Goal: Task Accomplishment & Management: Use online tool/utility

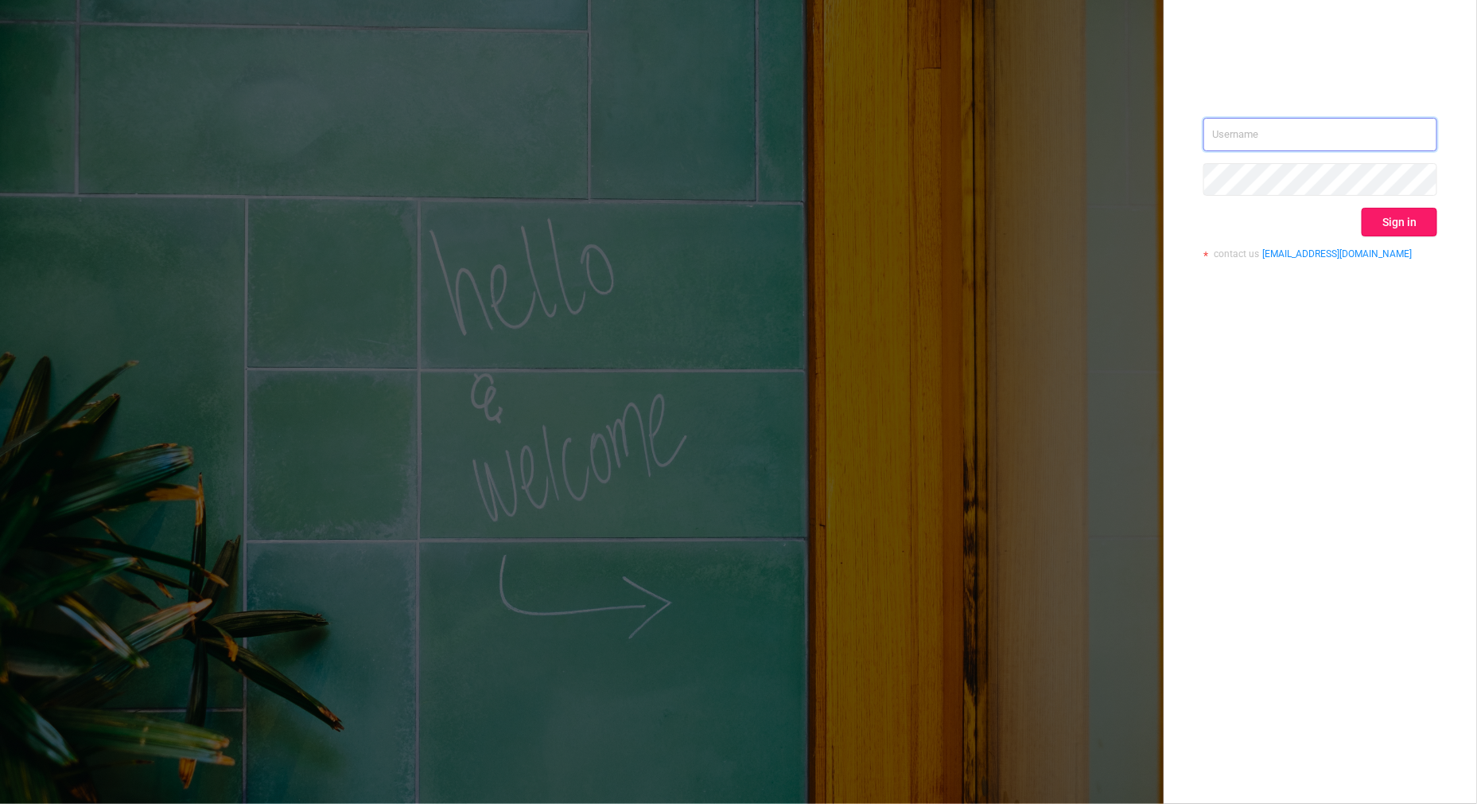
type input "[PERSON_NAME][EMAIL_ADDRESS][DOMAIN_NAME]"
click at [1393, 224] on button "Sign in" at bounding box center [1400, 222] width 76 height 29
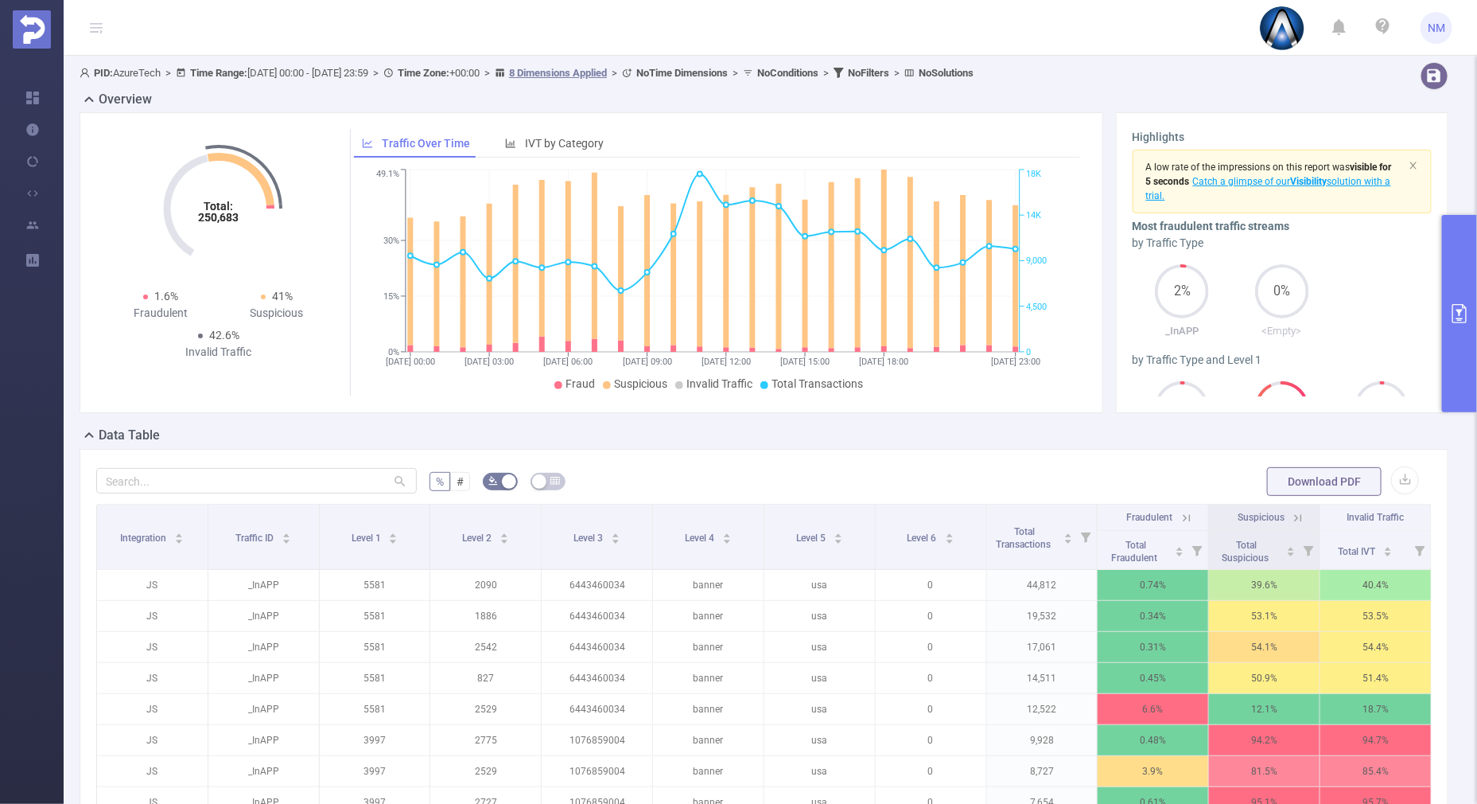
click at [1458, 388] on button "primary" at bounding box center [1459, 313] width 35 height 197
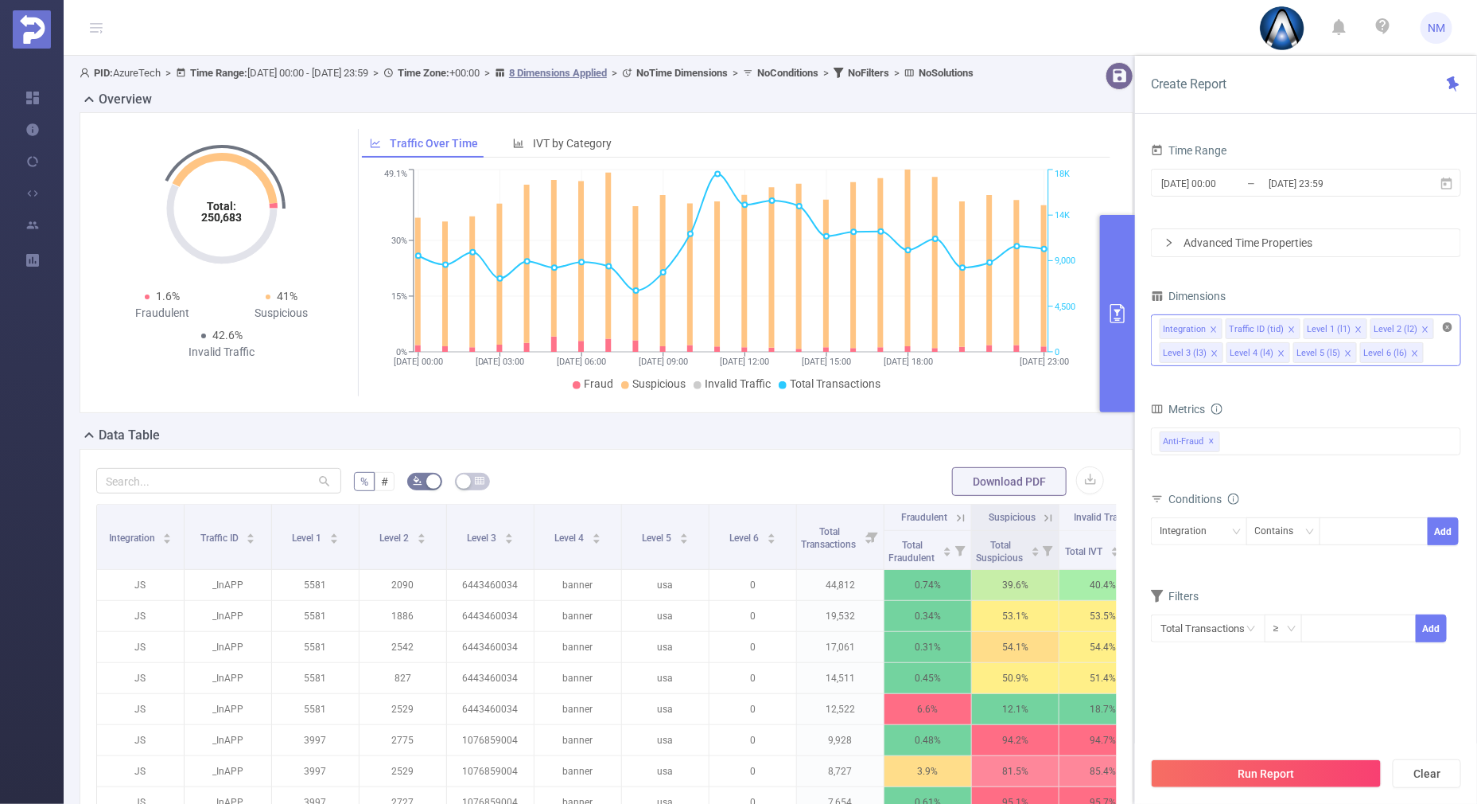
click at [1444, 329] on icon "icon: close-circle" at bounding box center [1448, 327] width 10 height 10
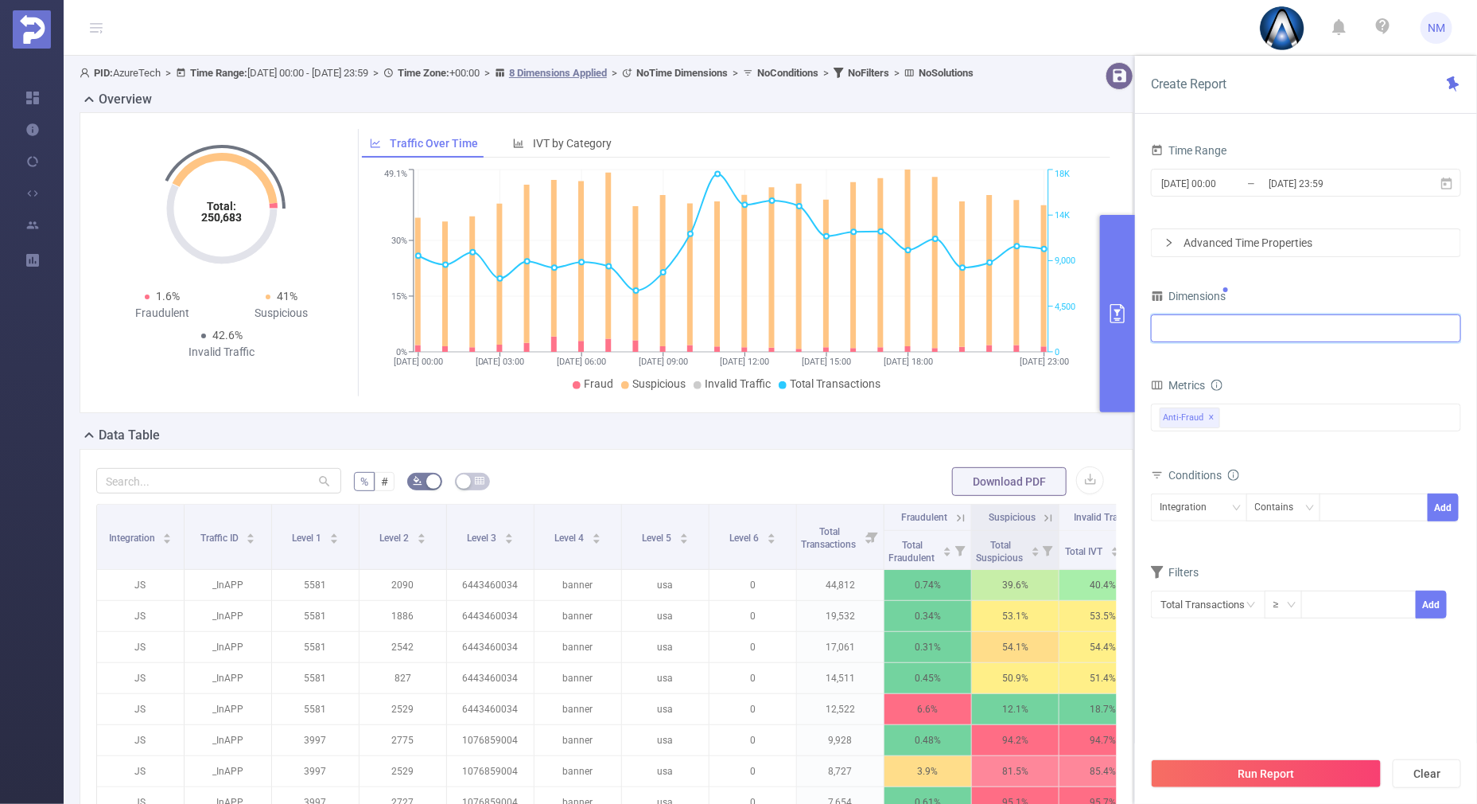
click at [1305, 330] on div at bounding box center [1306, 328] width 293 height 26
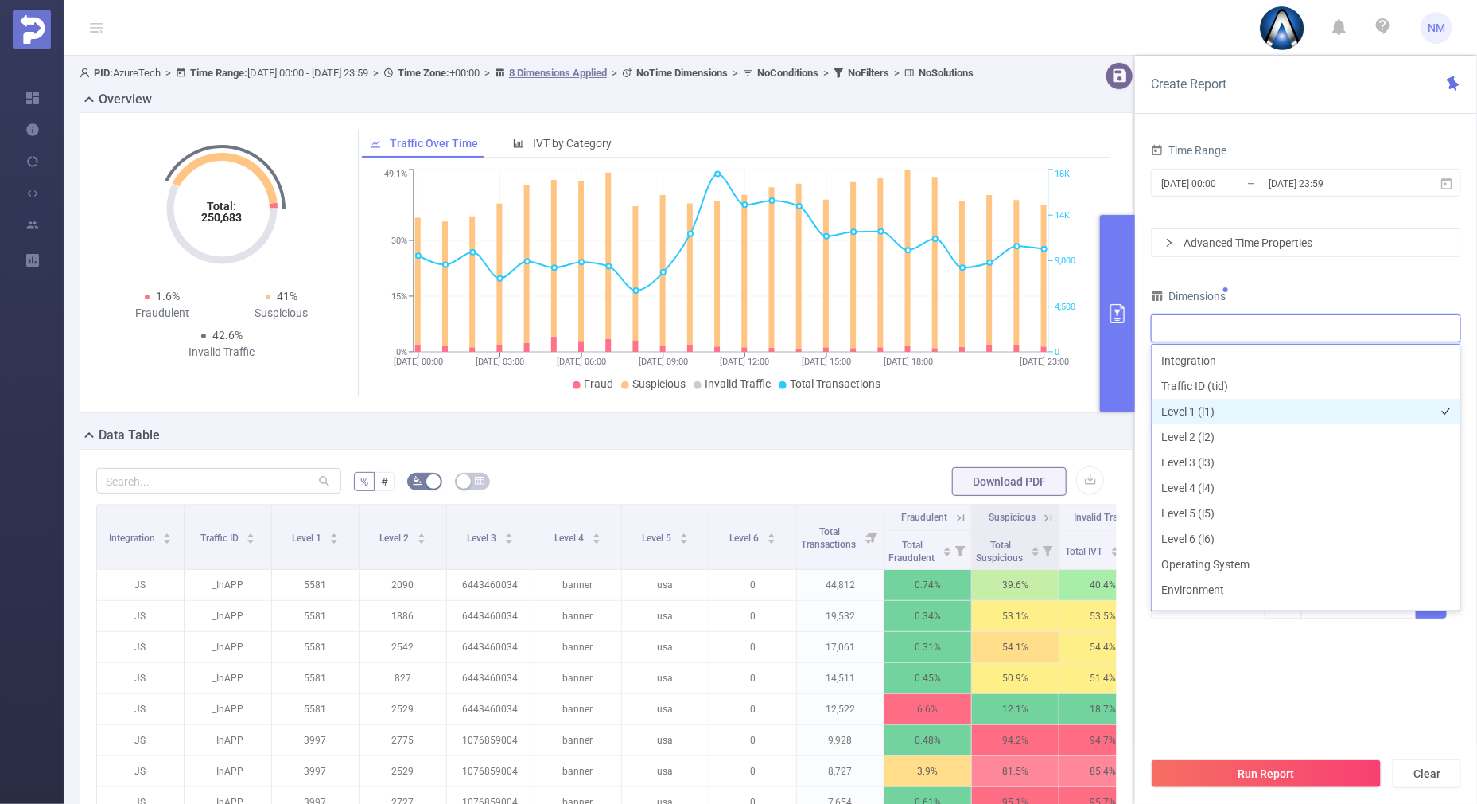
click at [1191, 408] on li "Level 1 (l1)" at bounding box center [1306, 411] width 309 height 25
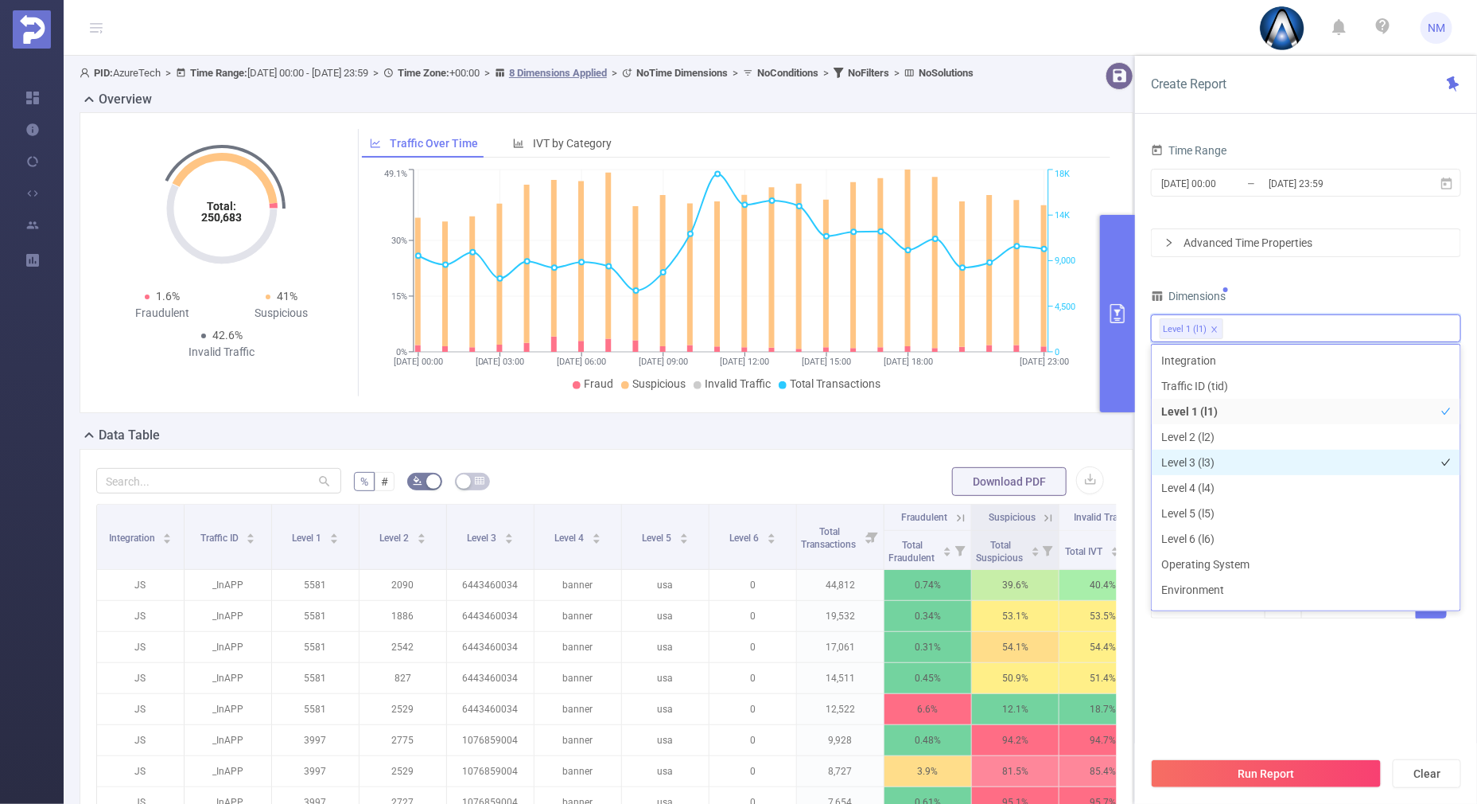
click at [1197, 453] on li "Level 3 (l3)" at bounding box center [1306, 462] width 309 height 25
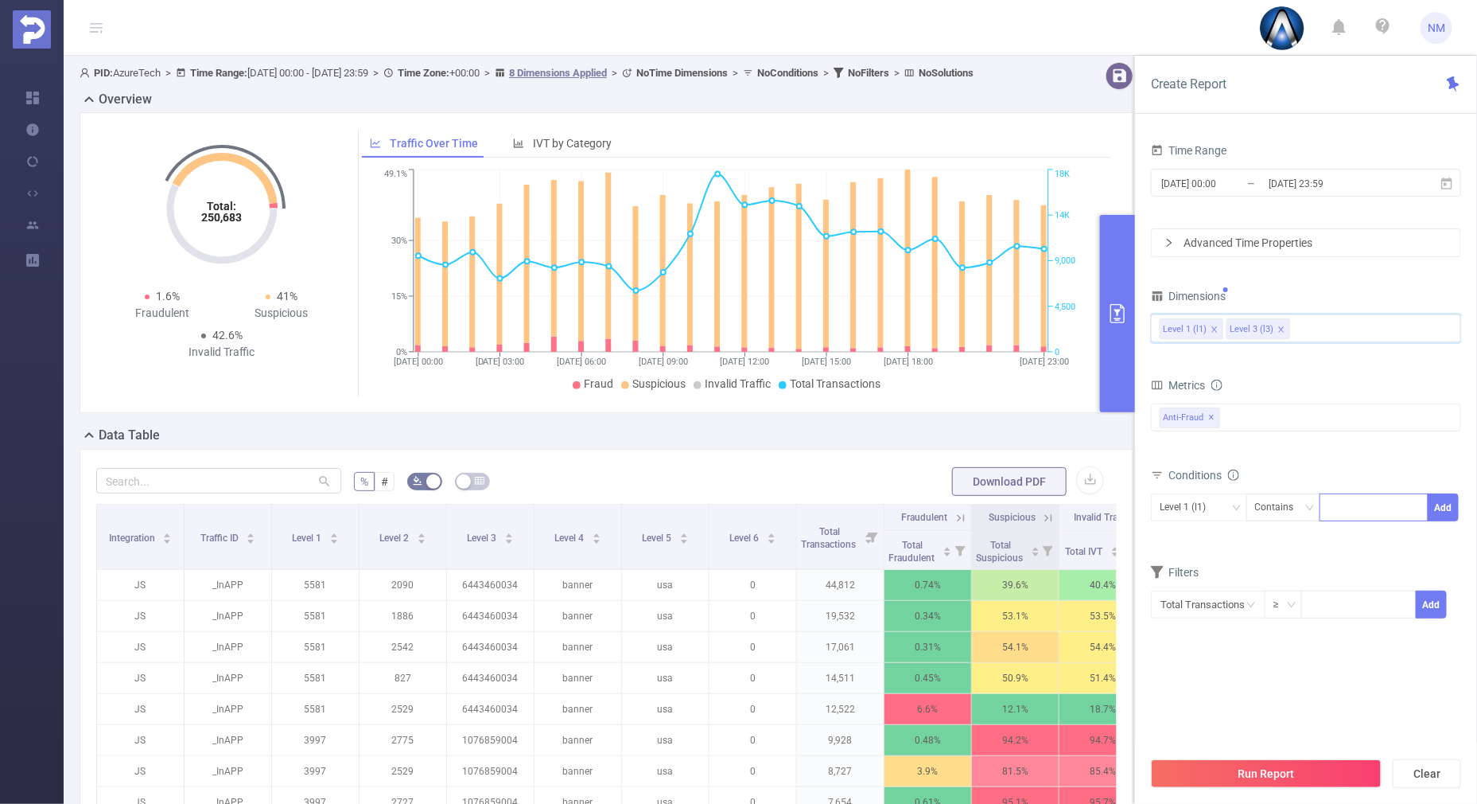
click at [1333, 504] on input at bounding box center [1332, 507] width 7 height 21
type input "21947"
click at [1434, 503] on button "Add" at bounding box center [1443, 507] width 31 height 28
click at [1203, 514] on div "Level 3 (l3)" at bounding box center [1188, 507] width 57 height 26
click at [1185, 532] on li "Level 1 (l1)" at bounding box center [1199, 538] width 96 height 25
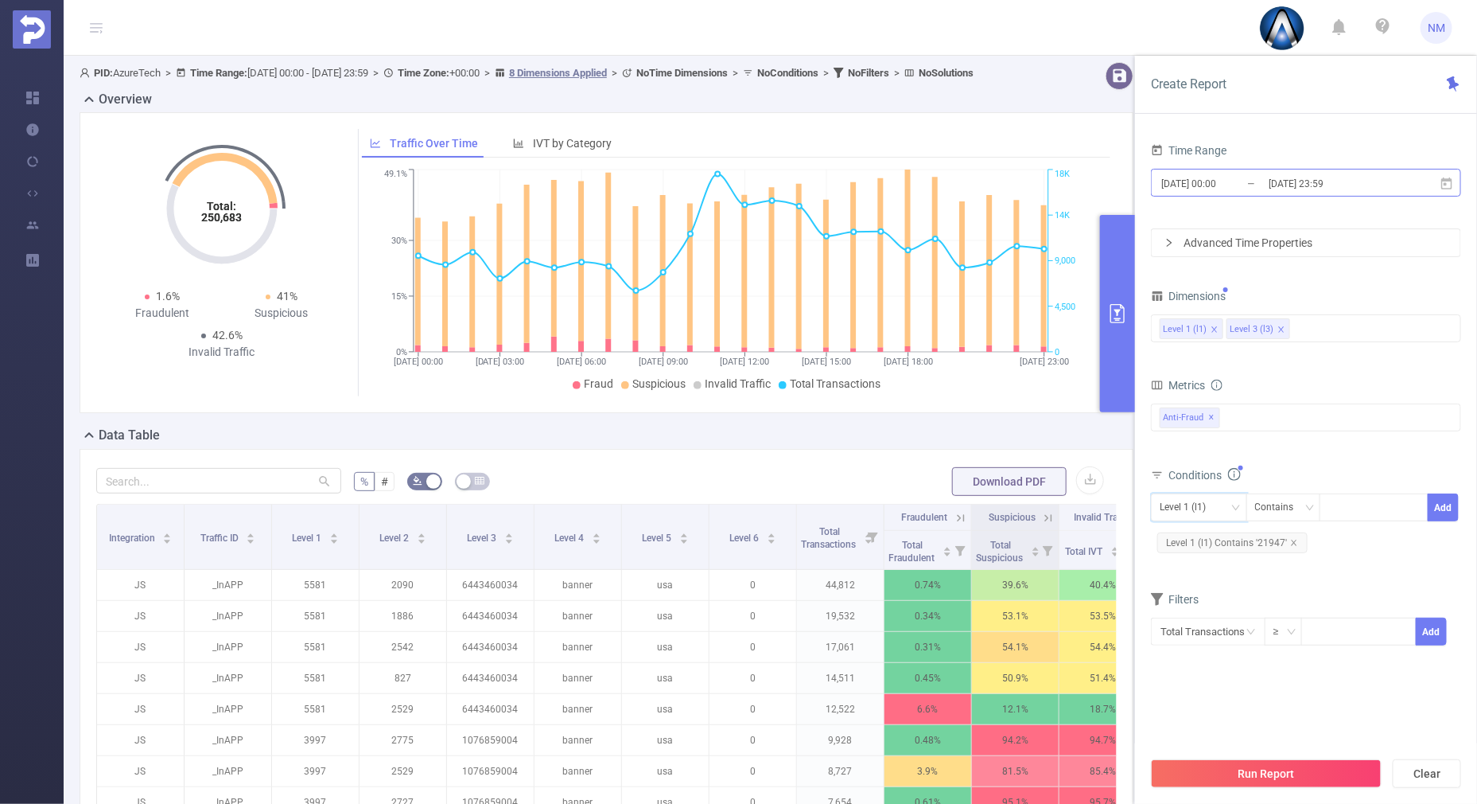
click at [1314, 181] on input "[DATE] 23:59" at bounding box center [1331, 183] width 129 height 21
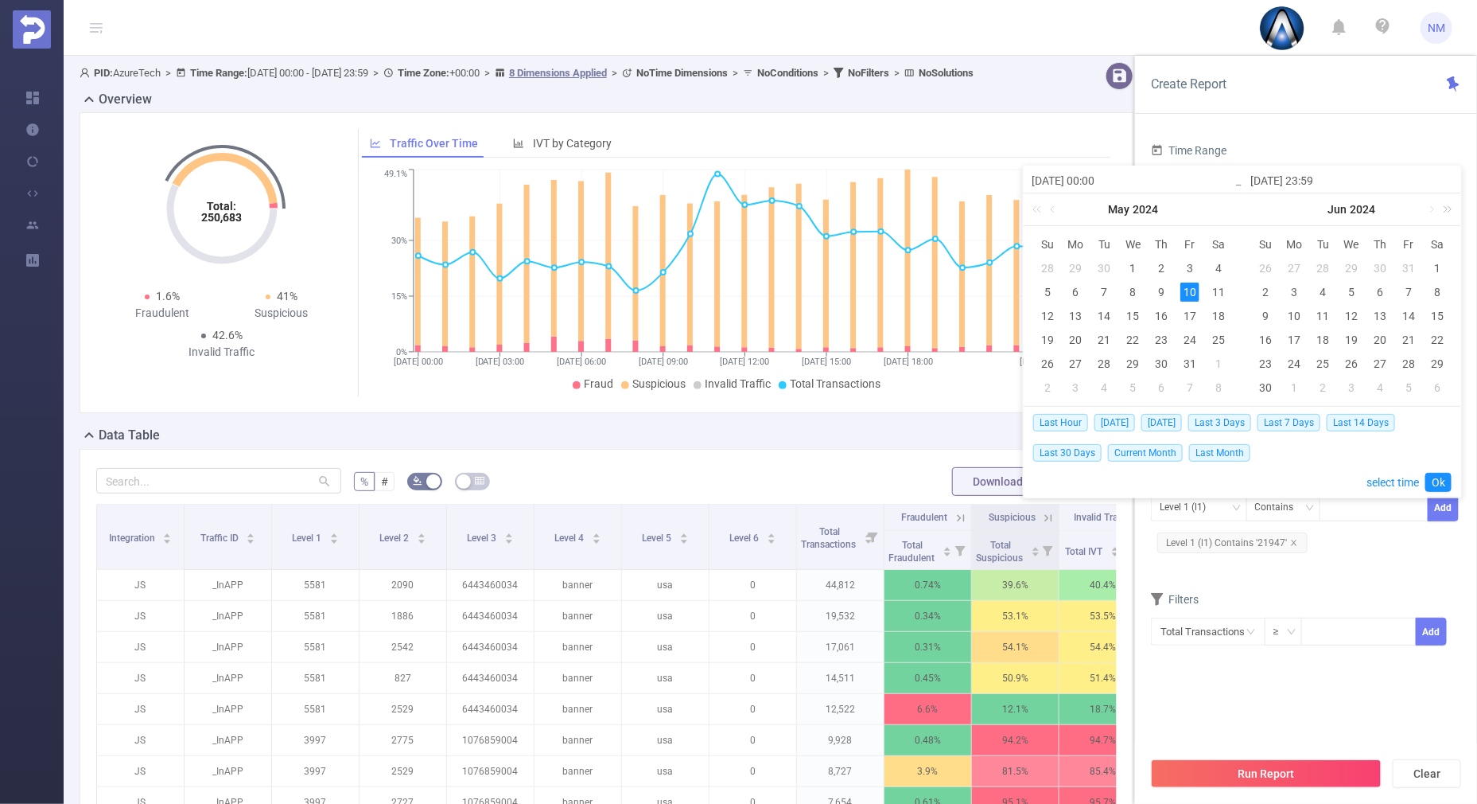
click at [1448, 205] on link at bounding box center [1445, 209] width 21 height 32
click at [1435, 211] on link at bounding box center [1445, 209] width 21 height 32
click at [1251, 208] on link at bounding box center [1258, 209] width 21 height 32
click at [1428, 206] on link at bounding box center [1431, 209] width 14 height 32
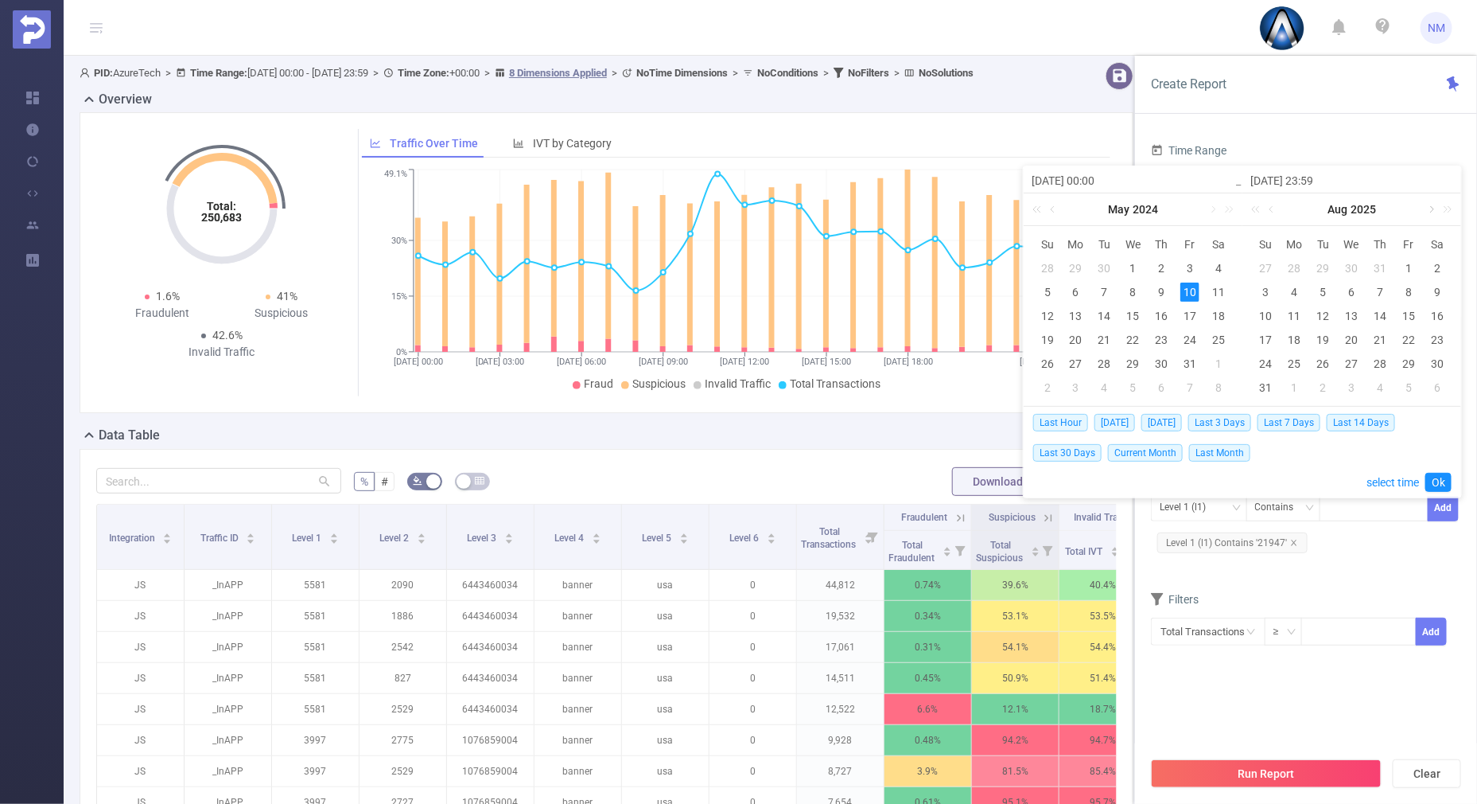
click at [1428, 206] on link at bounding box center [1431, 209] width 14 height 32
click at [1356, 318] on div "17" at bounding box center [1351, 315] width 19 height 19
click at [1380, 317] on div "18" at bounding box center [1380, 315] width 19 height 19
type input "[DATE] 00:00"
type input "[DATE] 23:59"
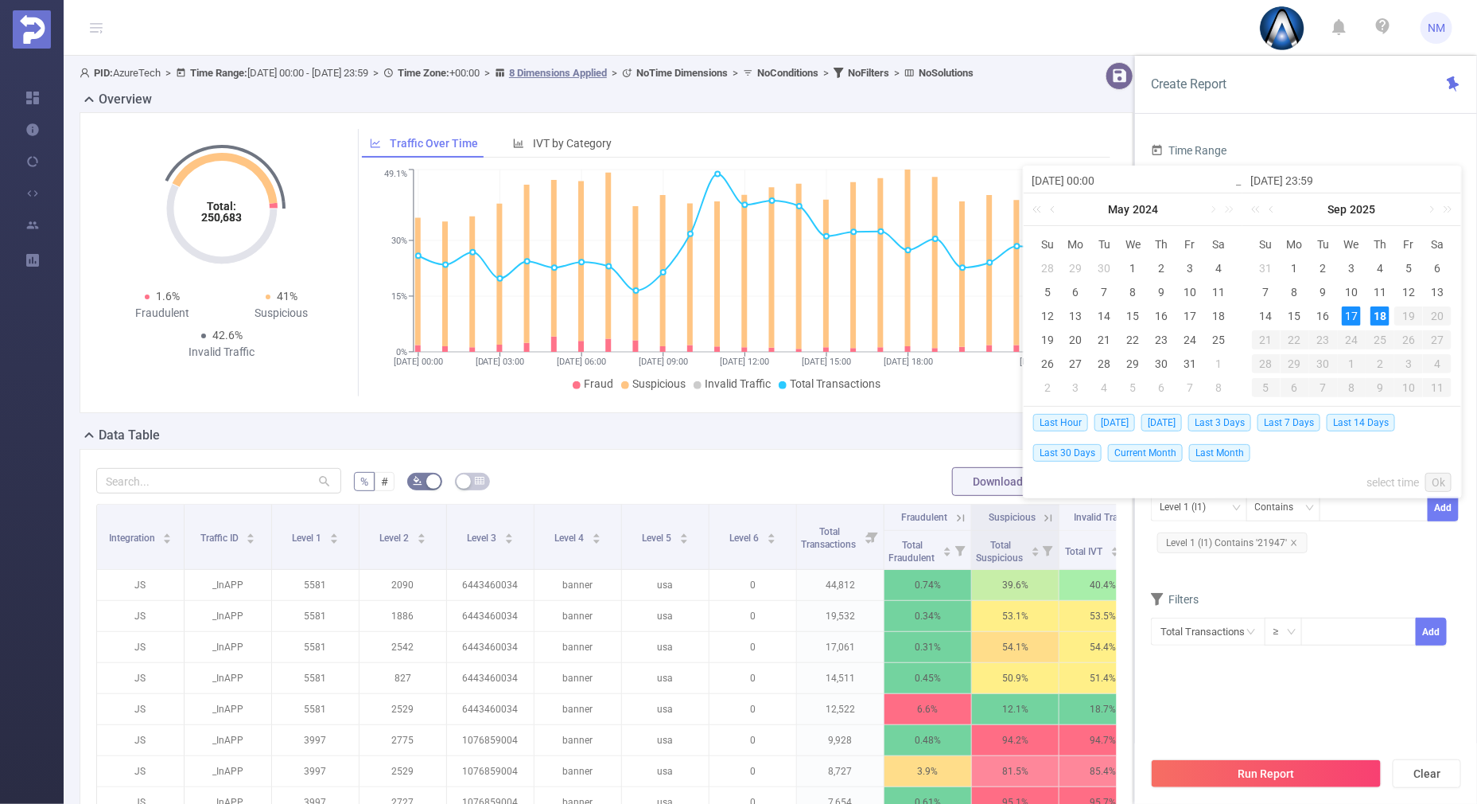
type input "[DATE] 00:00"
type input "[DATE] 23:59"
click at [1440, 477] on link "Ok" at bounding box center [1439, 482] width 26 height 19
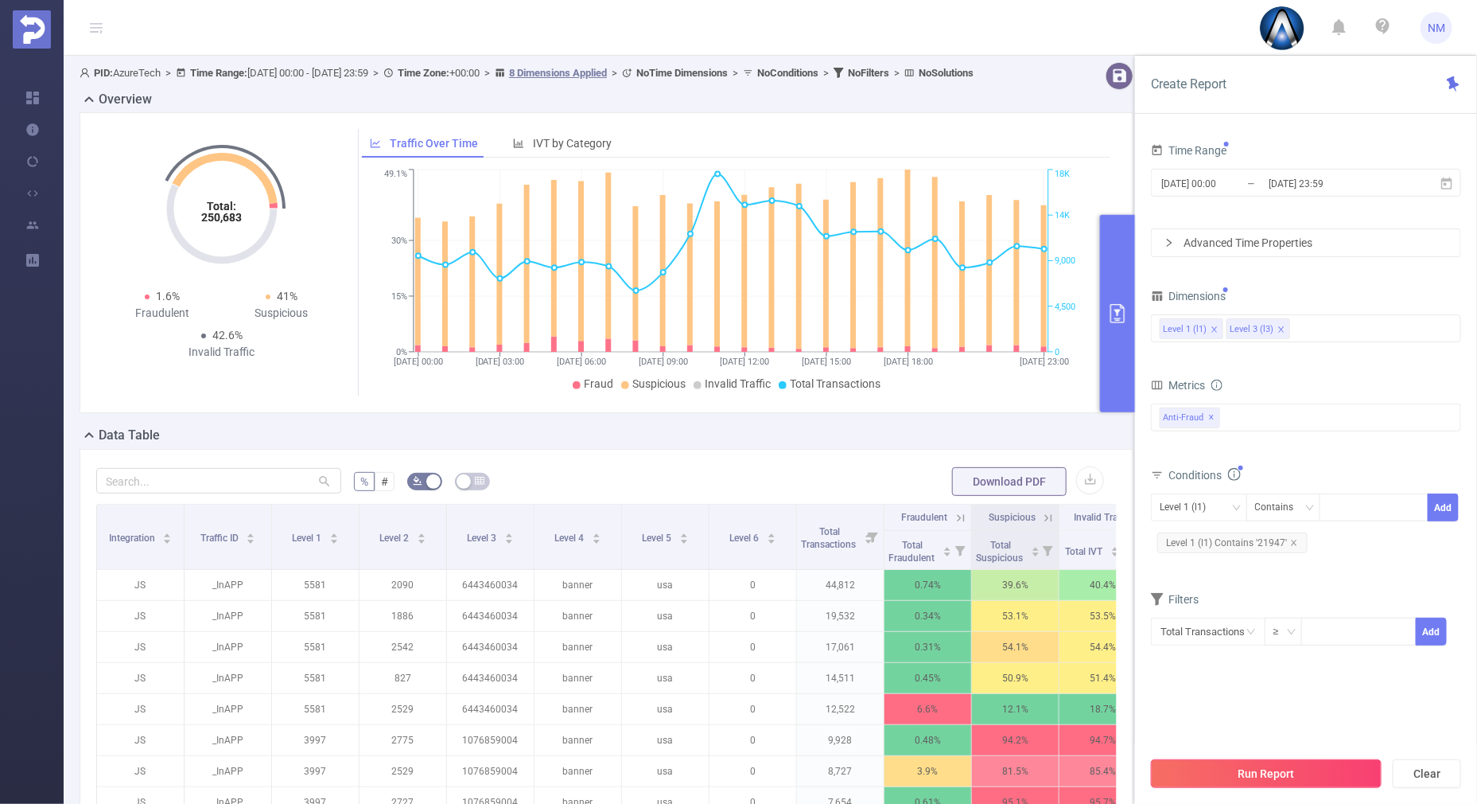
click at [1240, 772] on button "Run Report" at bounding box center [1266, 773] width 231 height 29
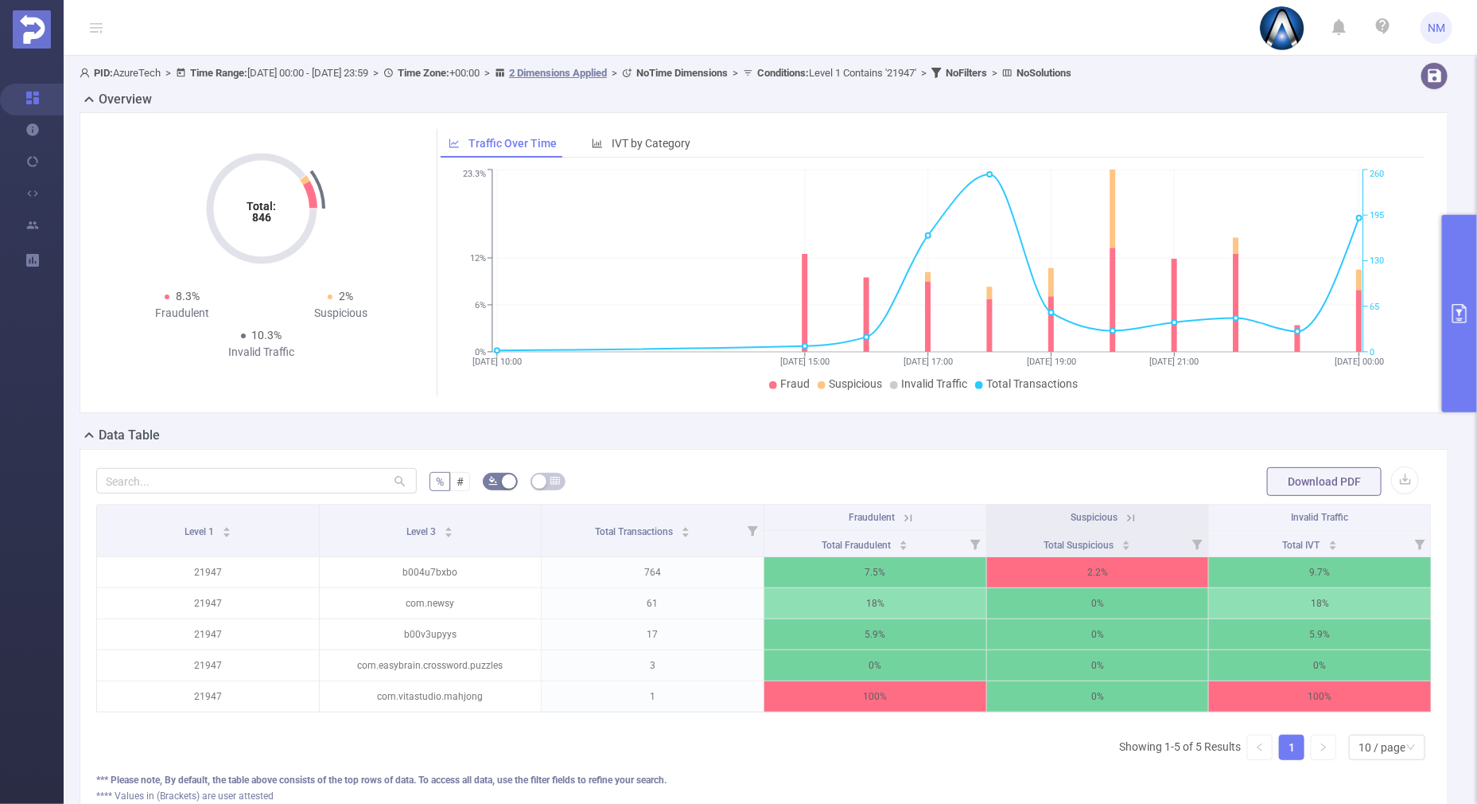
click at [901, 513] on icon at bounding box center [908, 518] width 14 height 14
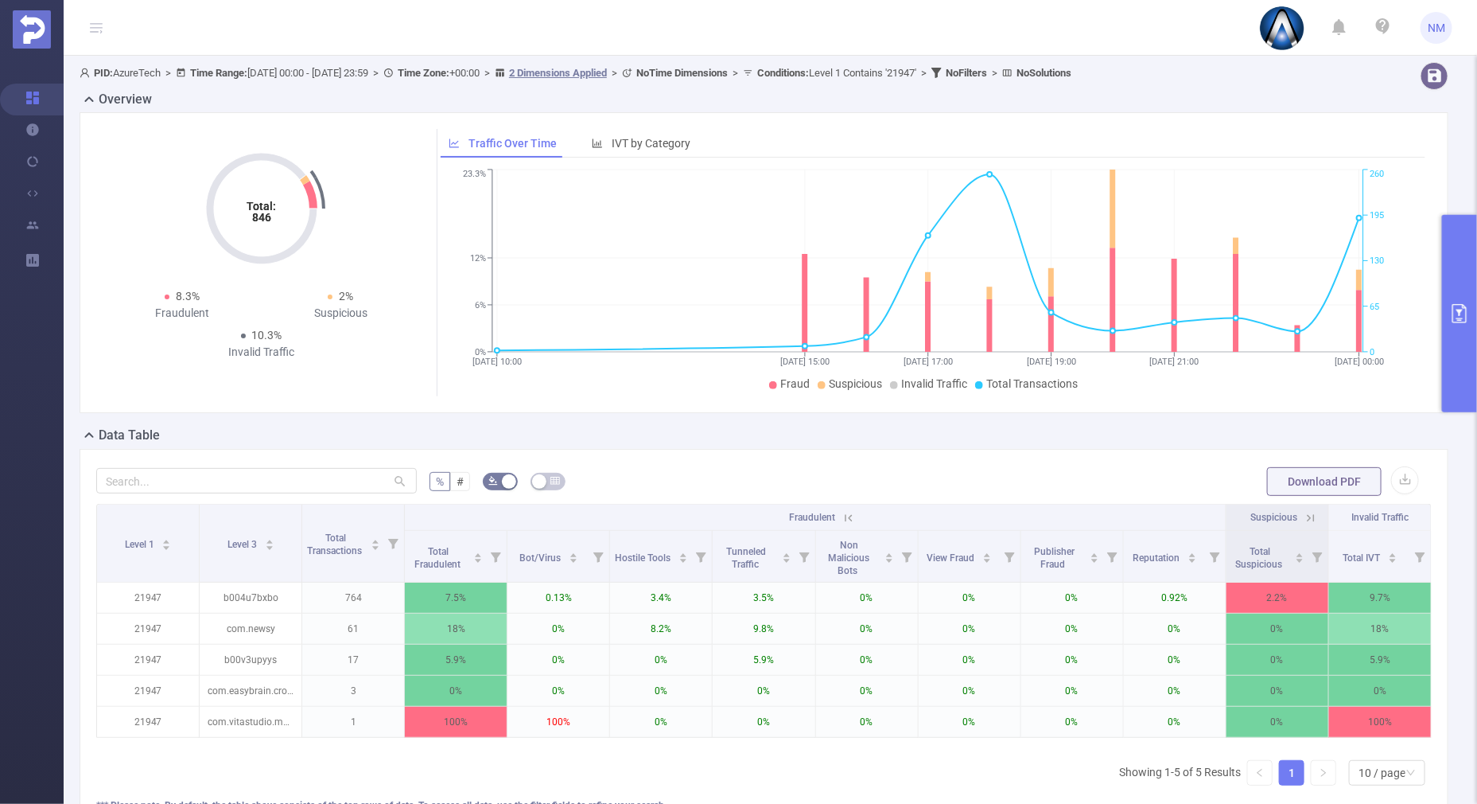
click at [1304, 518] on icon at bounding box center [1311, 518] width 14 height 14
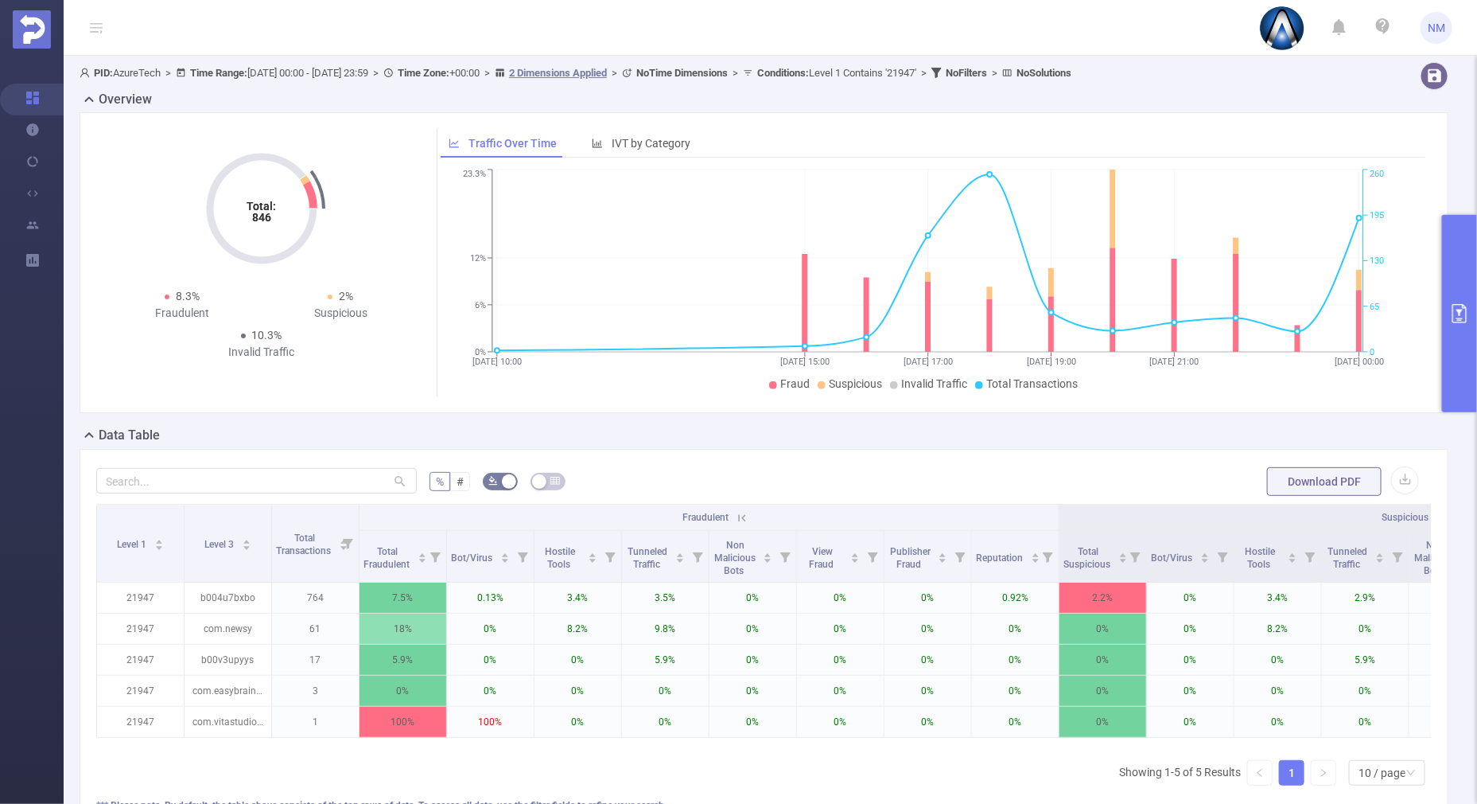
click at [744, 517] on icon at bounding box center [742, 518] width 14 height 14
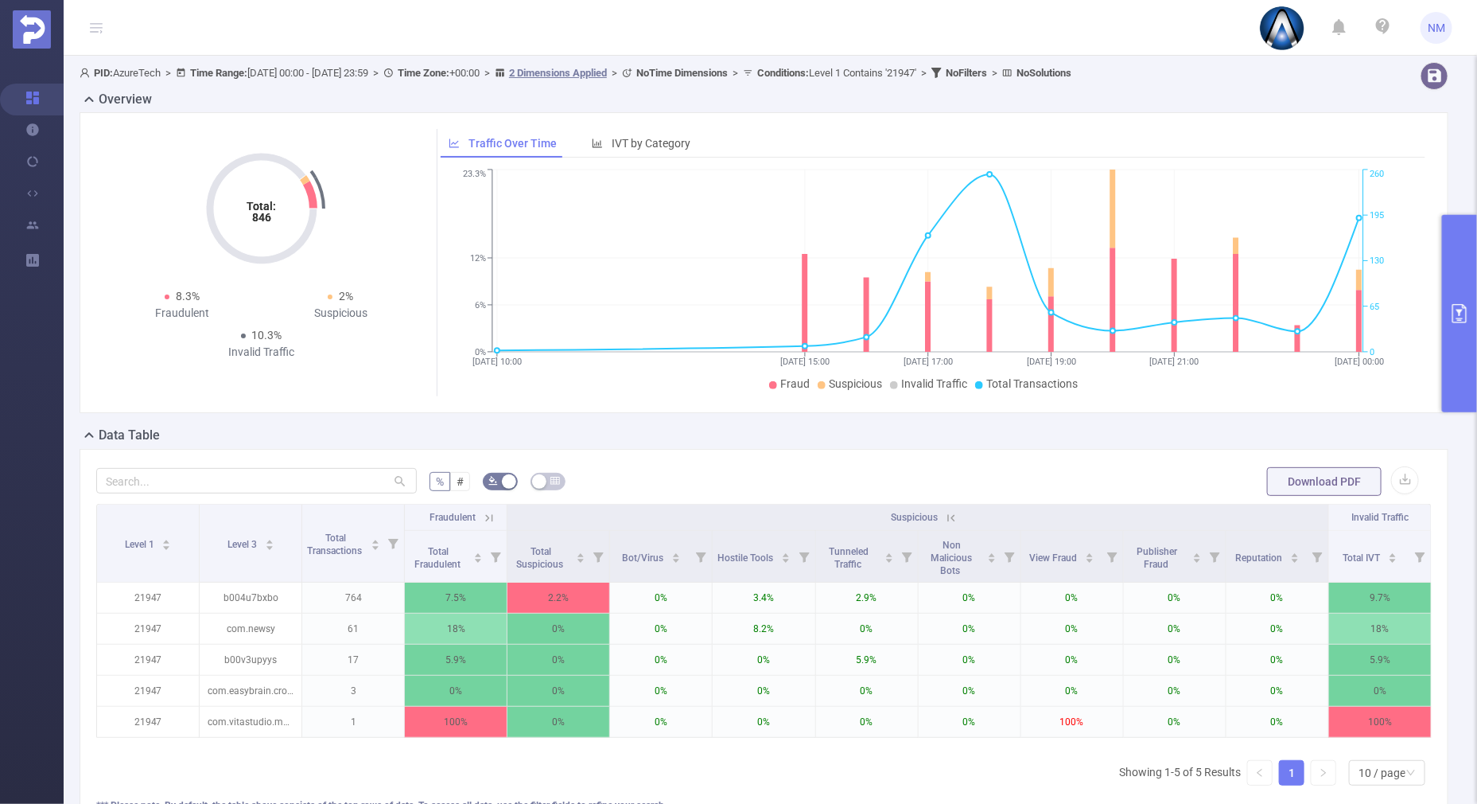
click at [1477, 374] on html "NM Overview Help Center (New) Usage Notification Integrations Users Reports PID…" at bounding box center [738, 402] width 1477 height 804
drag, startPoint x: 1466, startPoint y: 372, endPoint x: 1456, endPoint y: 358, distance: 17.0
click at [1466, 372] on button "primary" at bounding box center [1459, 313] width 35 height 197
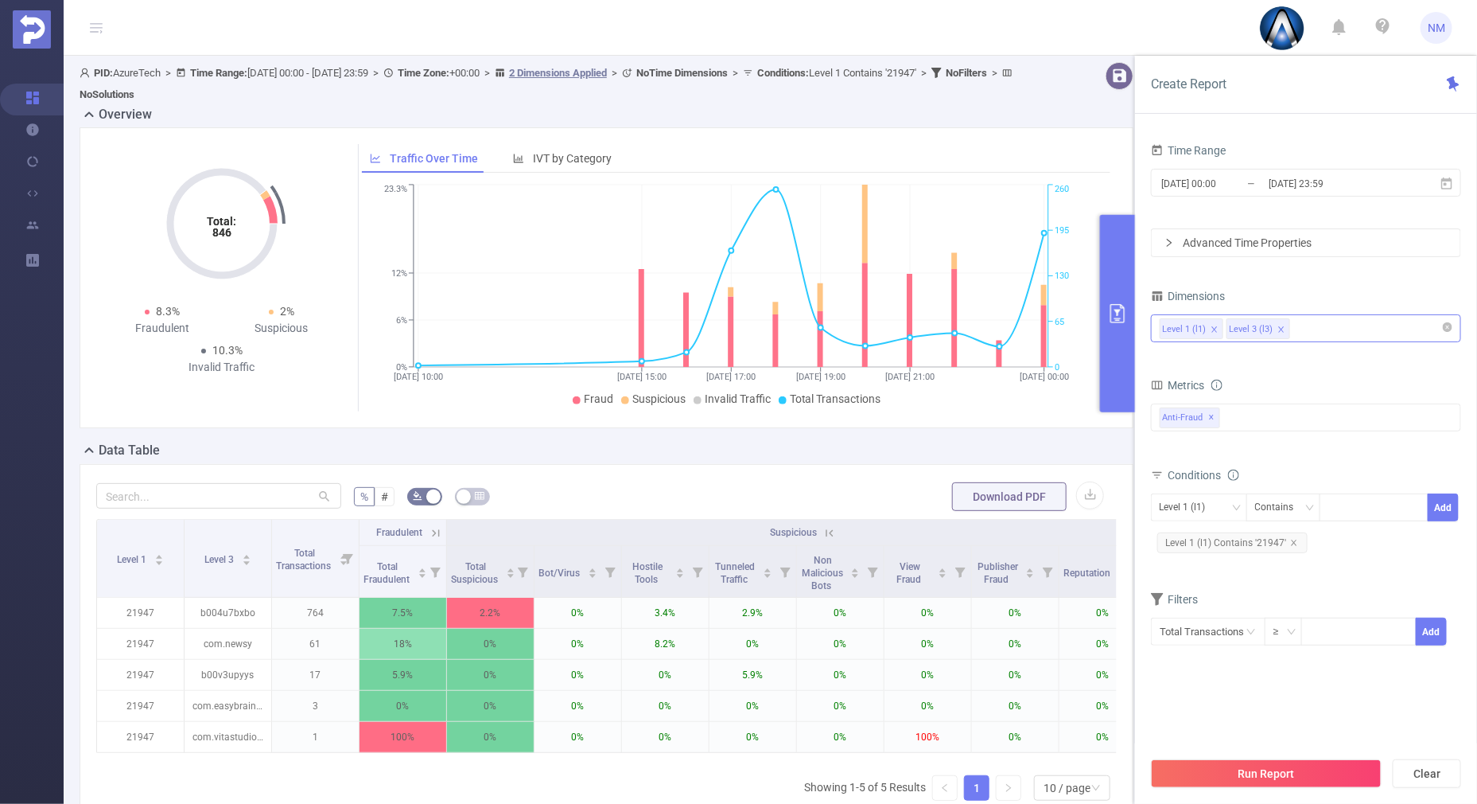
click at [1339, 323] on div "Level 1 (l1) Level 3 (l3)" at bounding box center [1306, 328] width 293 height 26
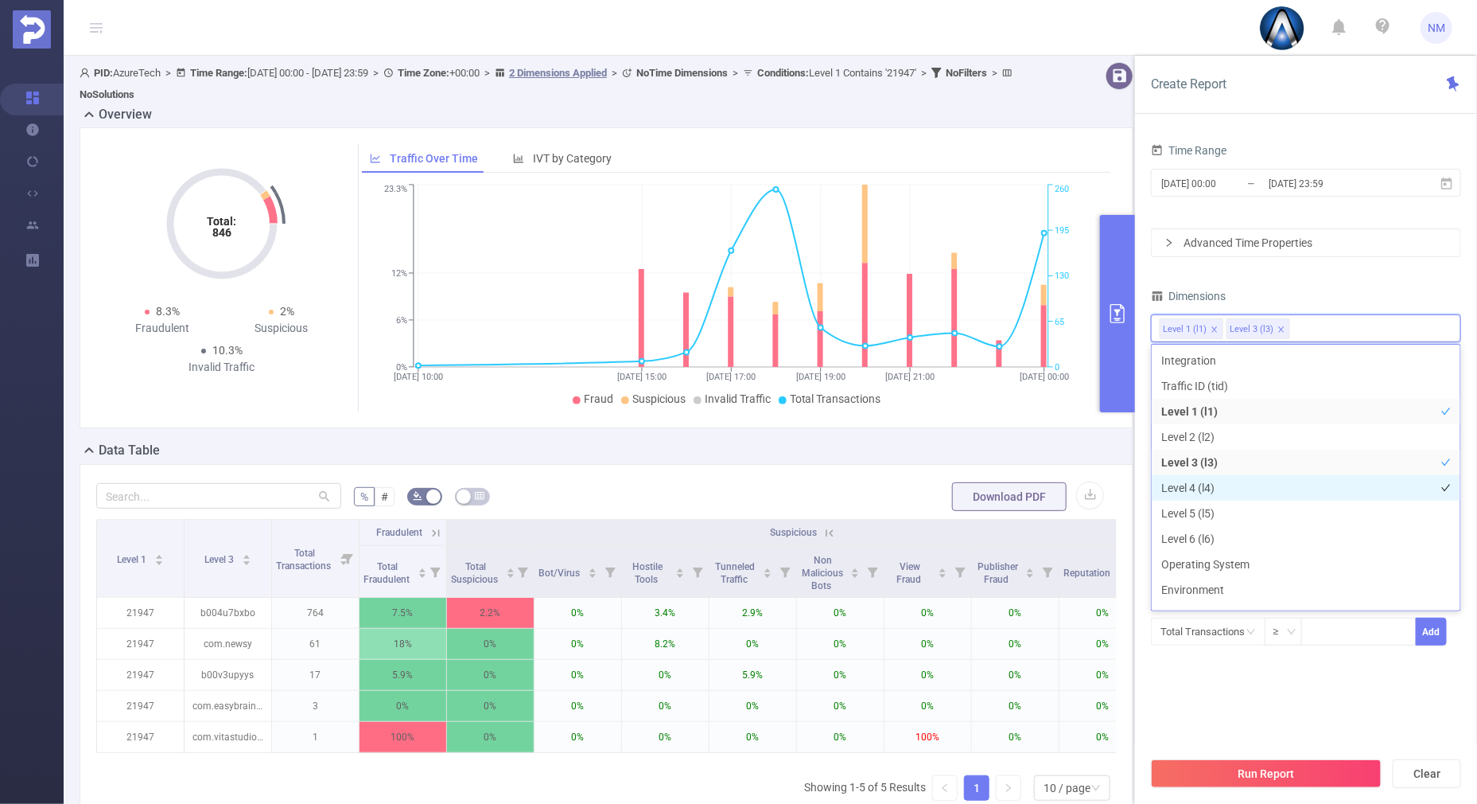
click at [1233, 489] on li "Level 4 (l4)" at bounding box center [1306, 487] width 309 height 25
click at [1075, 411] on icon "[DATE] 10:00 [DATE] 15:00 [DATE] 17:00 [DATE] 19:00 [DATE] 21:00 [DATE] 00:00 0…" at bounding box center [731, 296] width 738 height 231
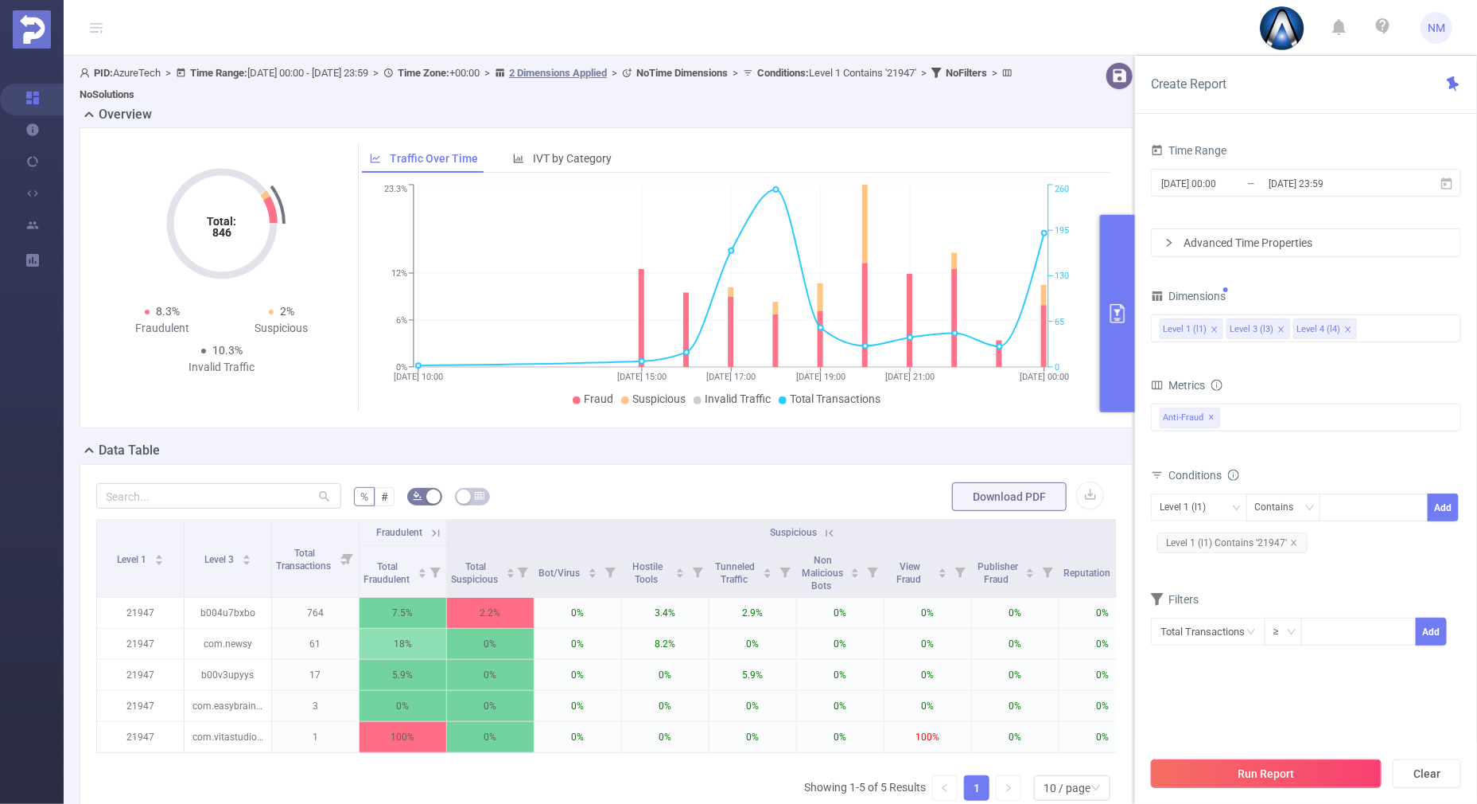
click at [1263, 769] on button "Run Report" at bounding box center [1266, 773] width 231 height 29
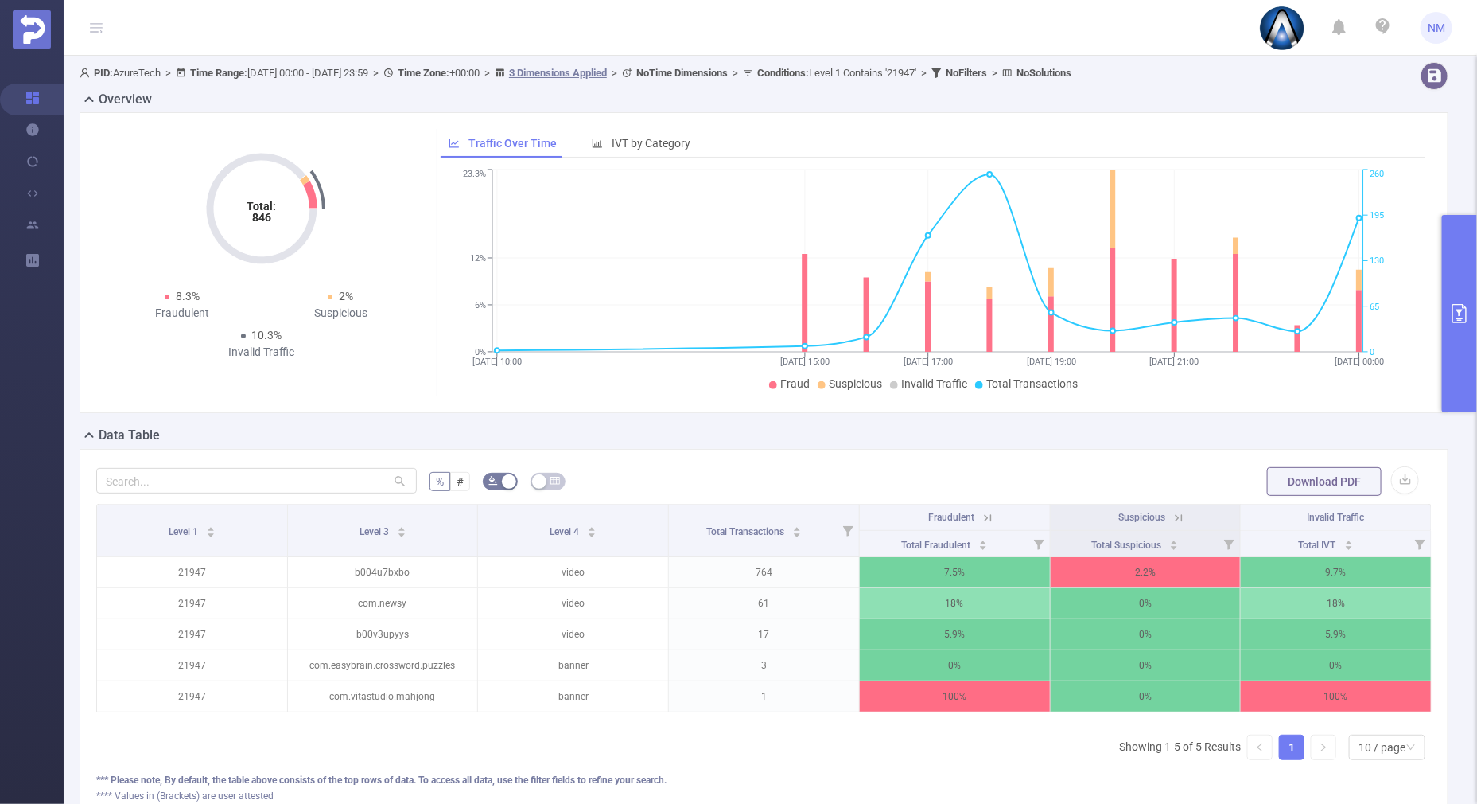
click at [1450, 371] on button "primary" at bounding box center [1459, 313] width 35 height 197
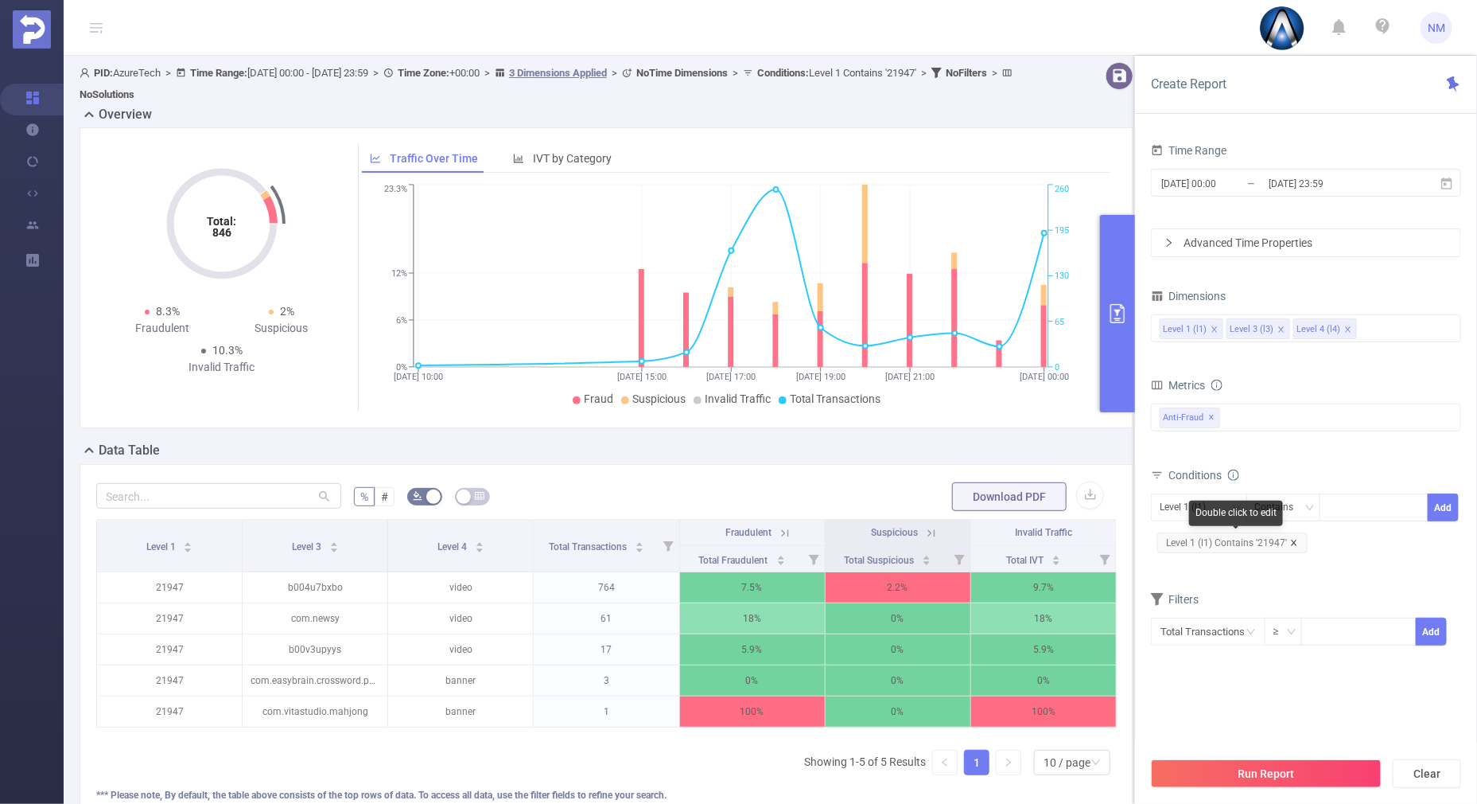
click at [1294, 542] on icon "icon: close" at bounding box center [1294, 543] width 8 height 8
click at [1388, 500] on div at bounding box center [1374, 507] width 91 height 26
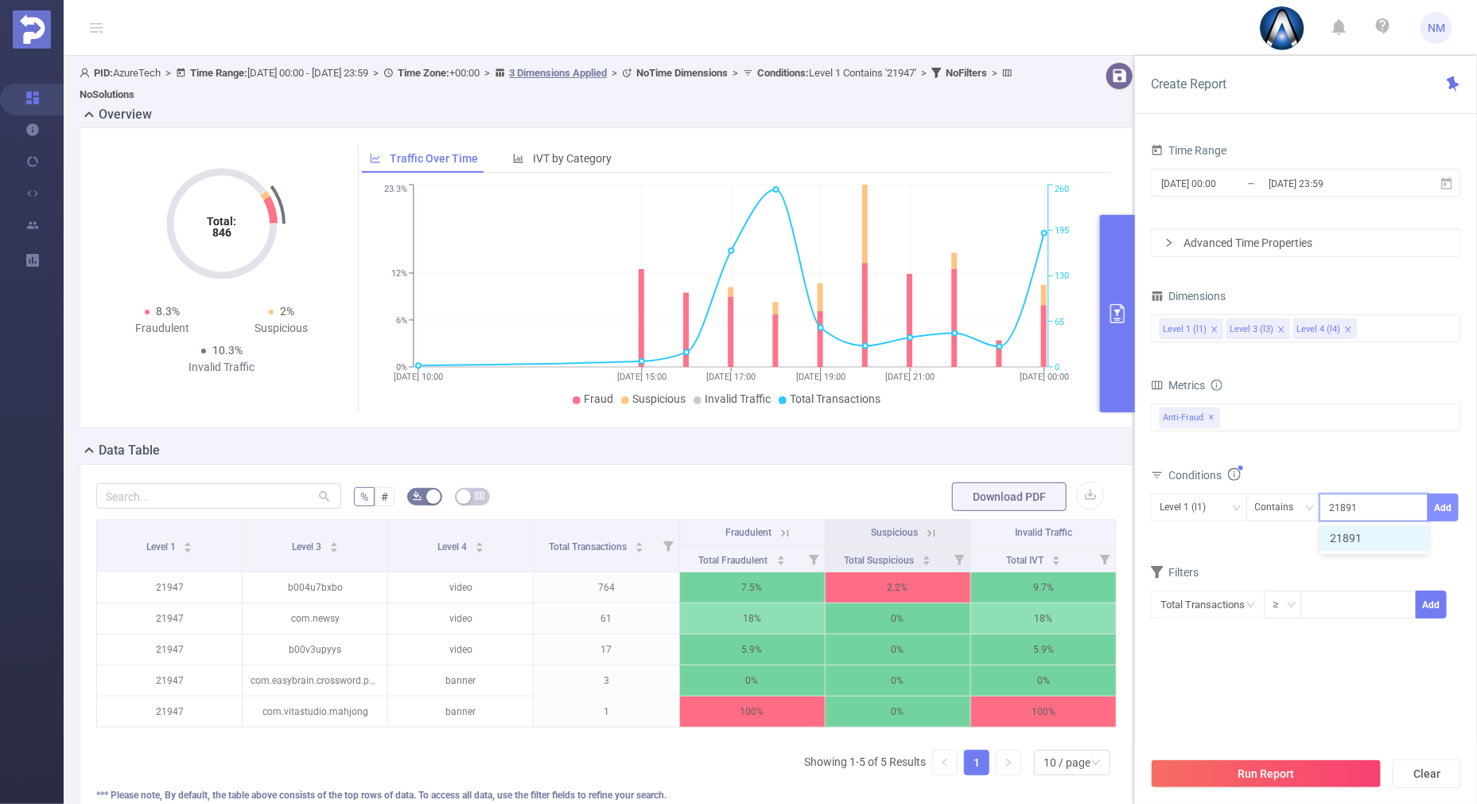
type input "21891"
click at [1436, 505] on button "Add" at bounding box center [1443, 507] width 31 height 28
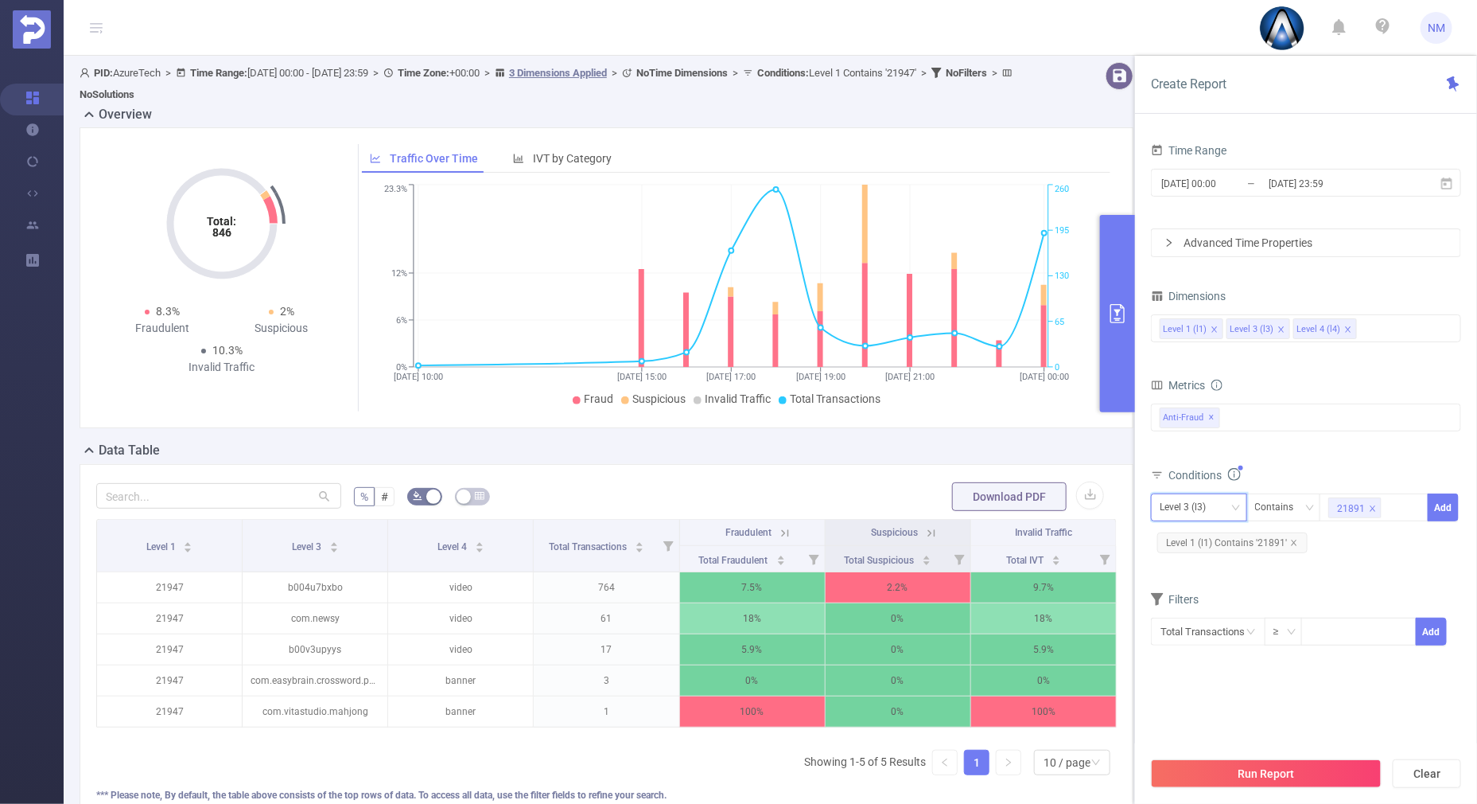
click at [1216, 505] on div "Level 3 (l3)" at bounding box center [1188, 507] width 57 height 26
click at [1194, 535] on li "Level 1 (l1)" at bounding box center [1199, 538] width 96 height 25
click at [1274, 435] on div "Total Fraudulent Bot/Virus Hostile Tools Tunneled Traffic Non Malicious Bots Vi…" at bounding box center [1306, 426] width 310 height 47
click at [1240, 772] on button "Run Report" at bounding box center [1266, 773] width 231 height 29
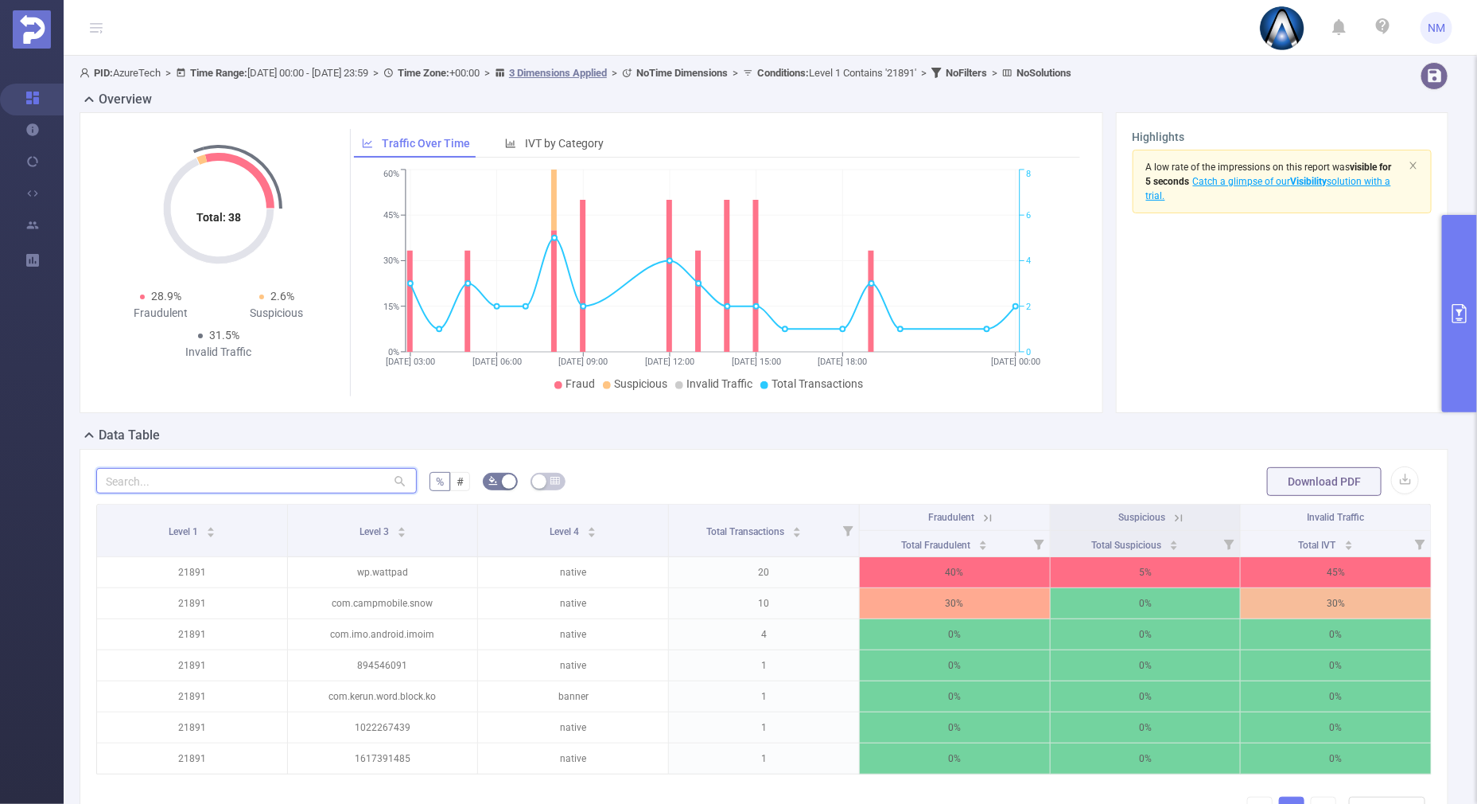
click at [197, 481] on input "text" at bounding box center [256, 480] width 321 height 25
paste input "com.kiloo.subwaysurf"
type input "com.kiloo.subwaysurf"
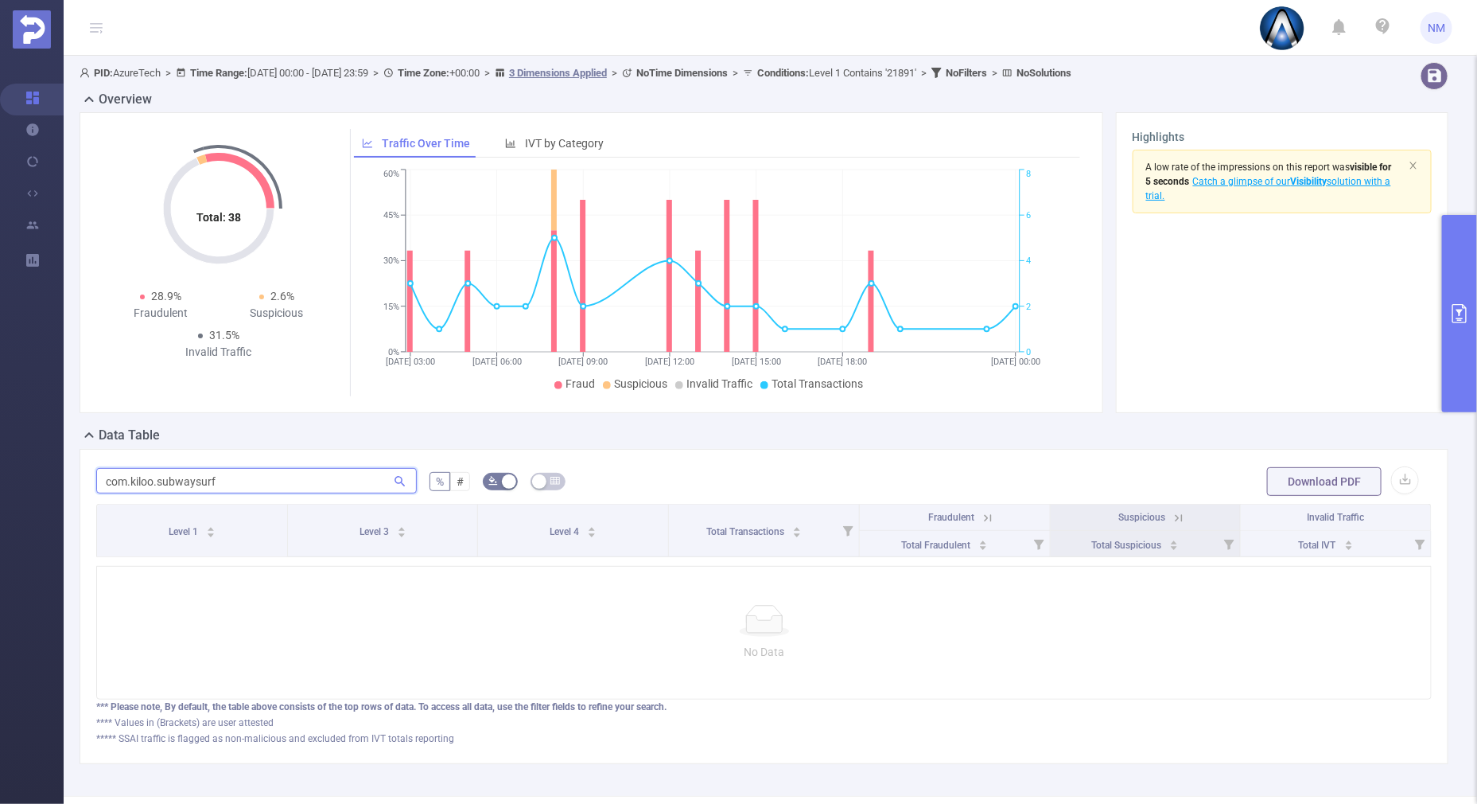
click at [62, 463] on section "Overview Help Center (New) Usage Notification Integrations Users Reports PID: A…" at bounding box center [738, 402] width 1477 height 804
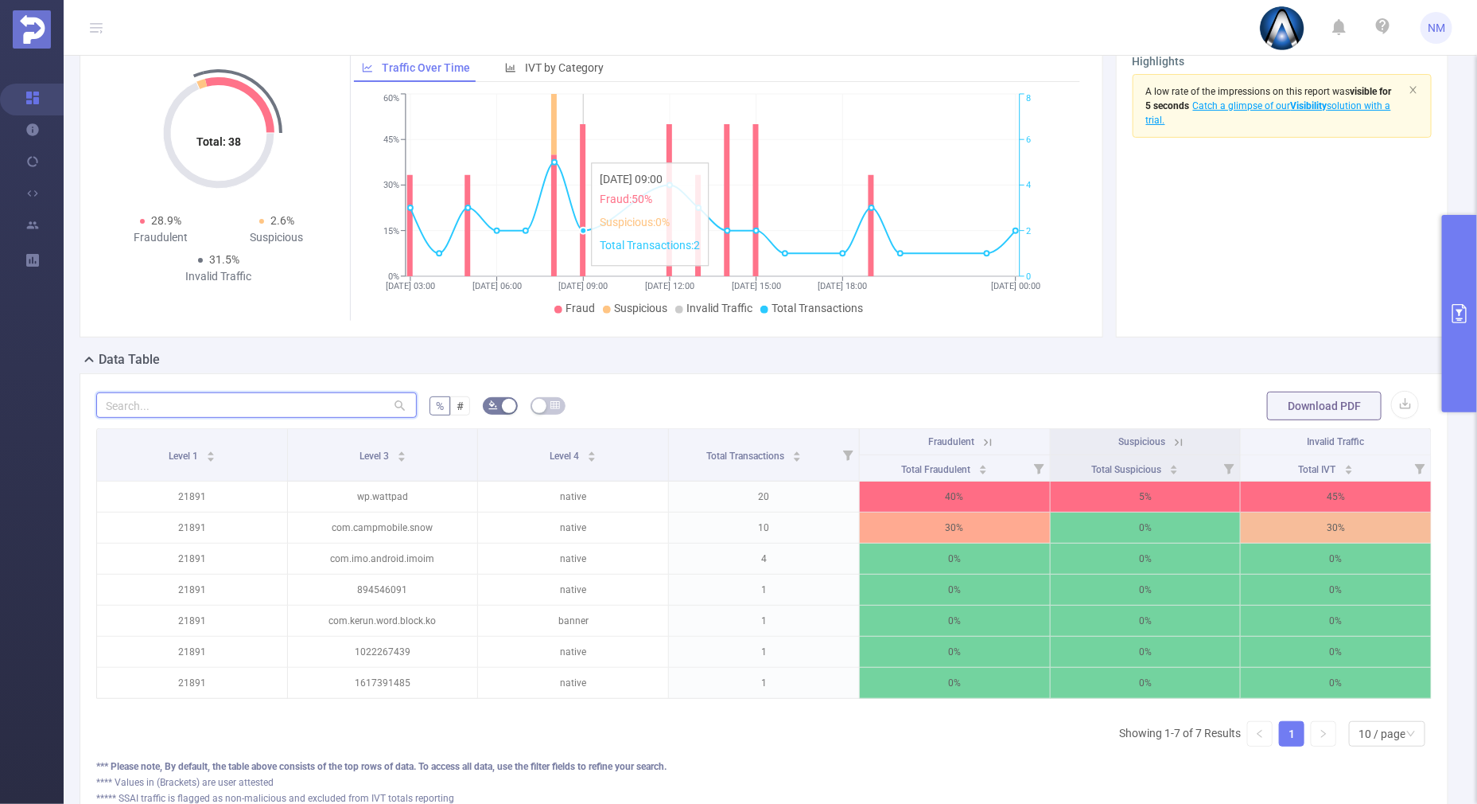
scroll to position [99, 0]
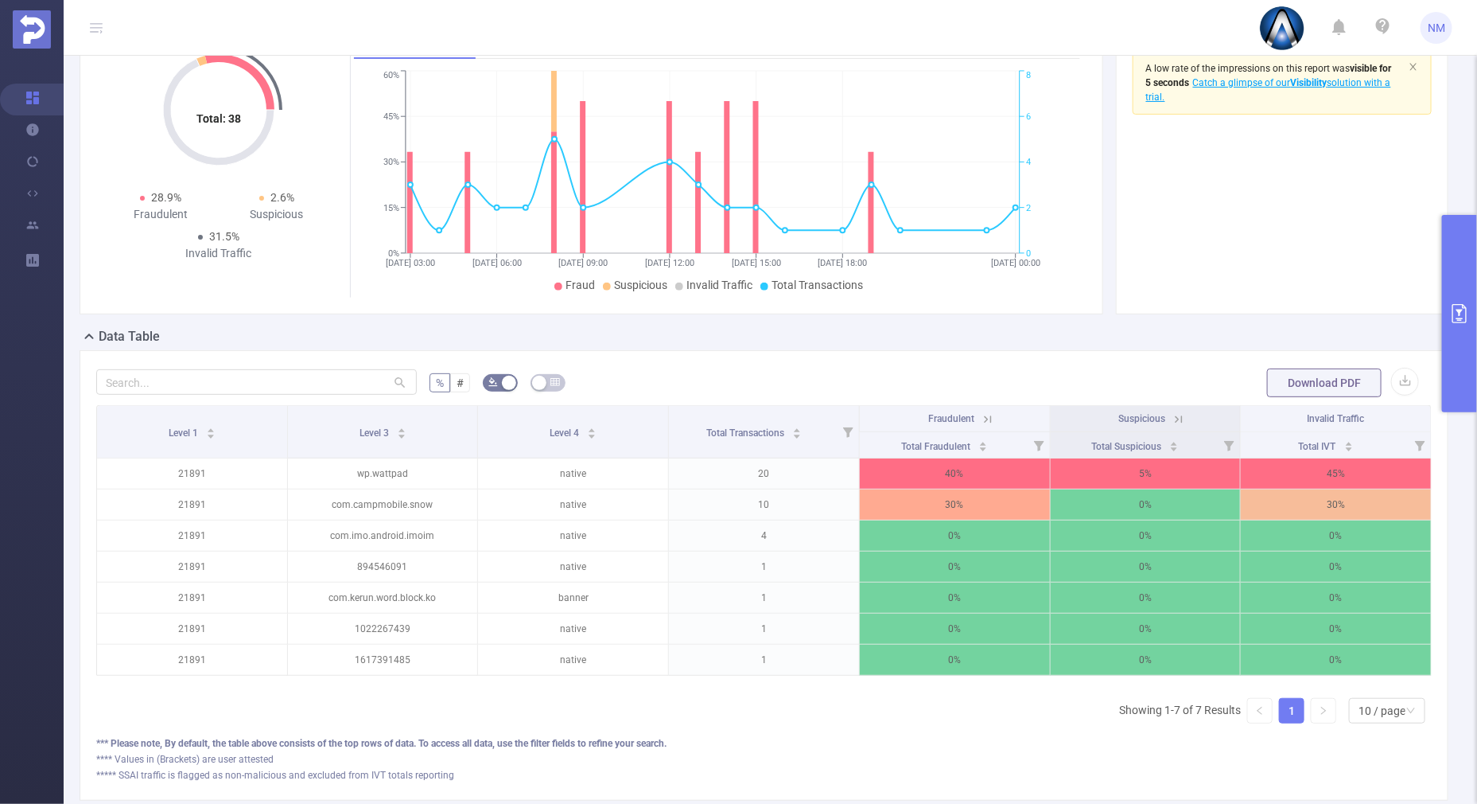
click at [1458, 364] on button "primary" at bounding box center [1459, 313] width 35 height 197
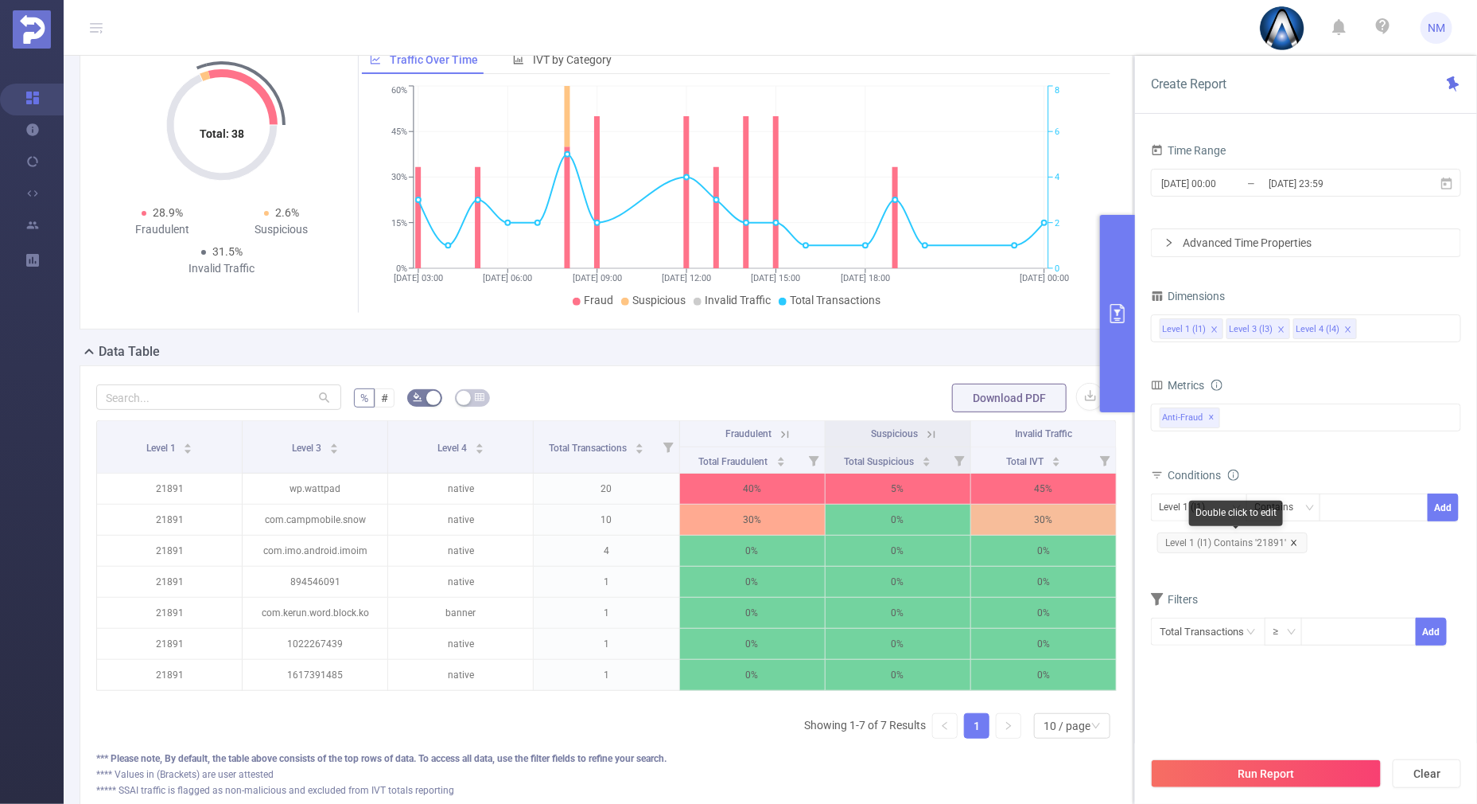
click at [1292, 541] on icon "icon: close" at bounding box center [1294, 543] width 8 height 8
click at [1226, 767] on button "Run Report" at bounding box center [1266, 773] width 231 height 29
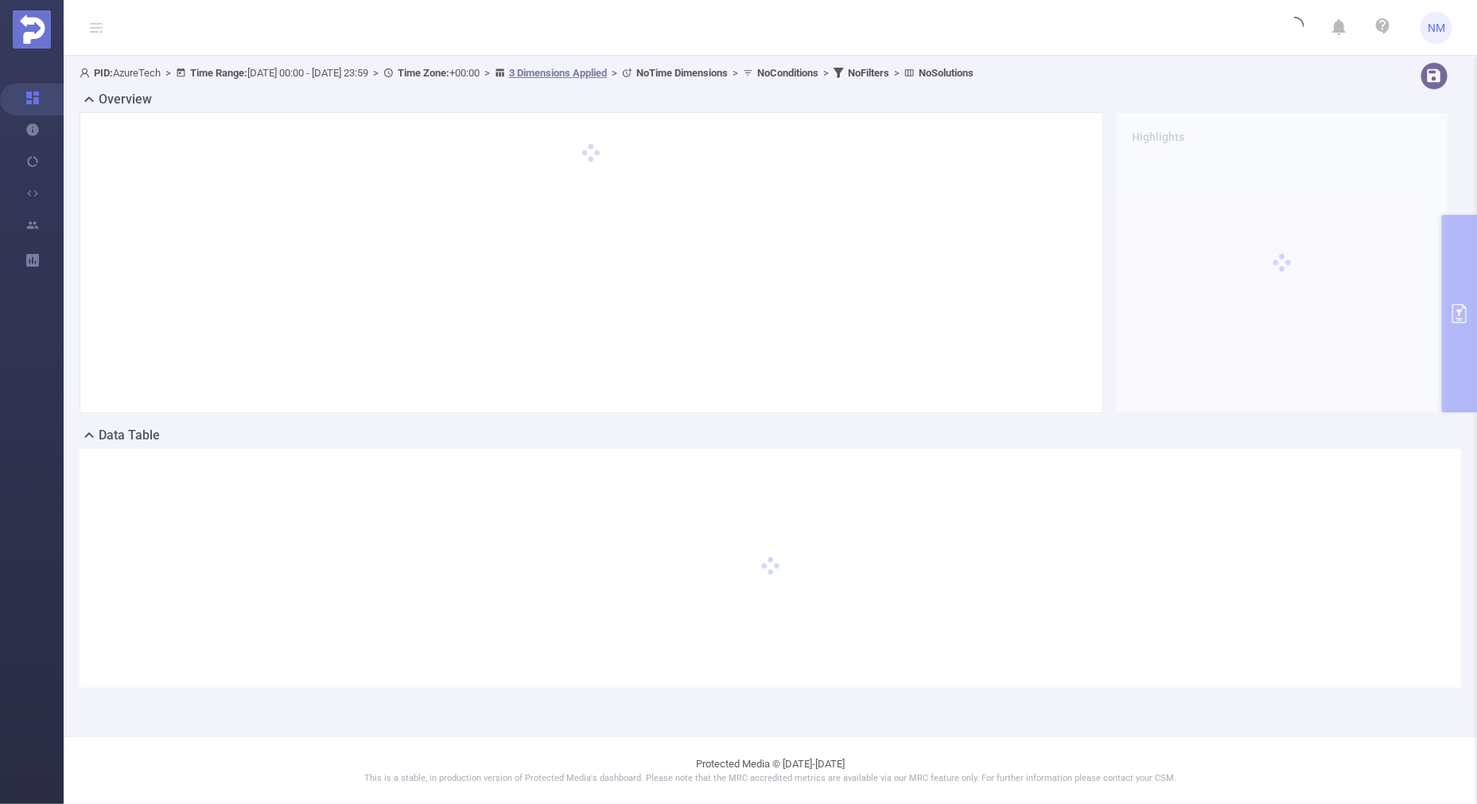
scroll to position [0, 0]
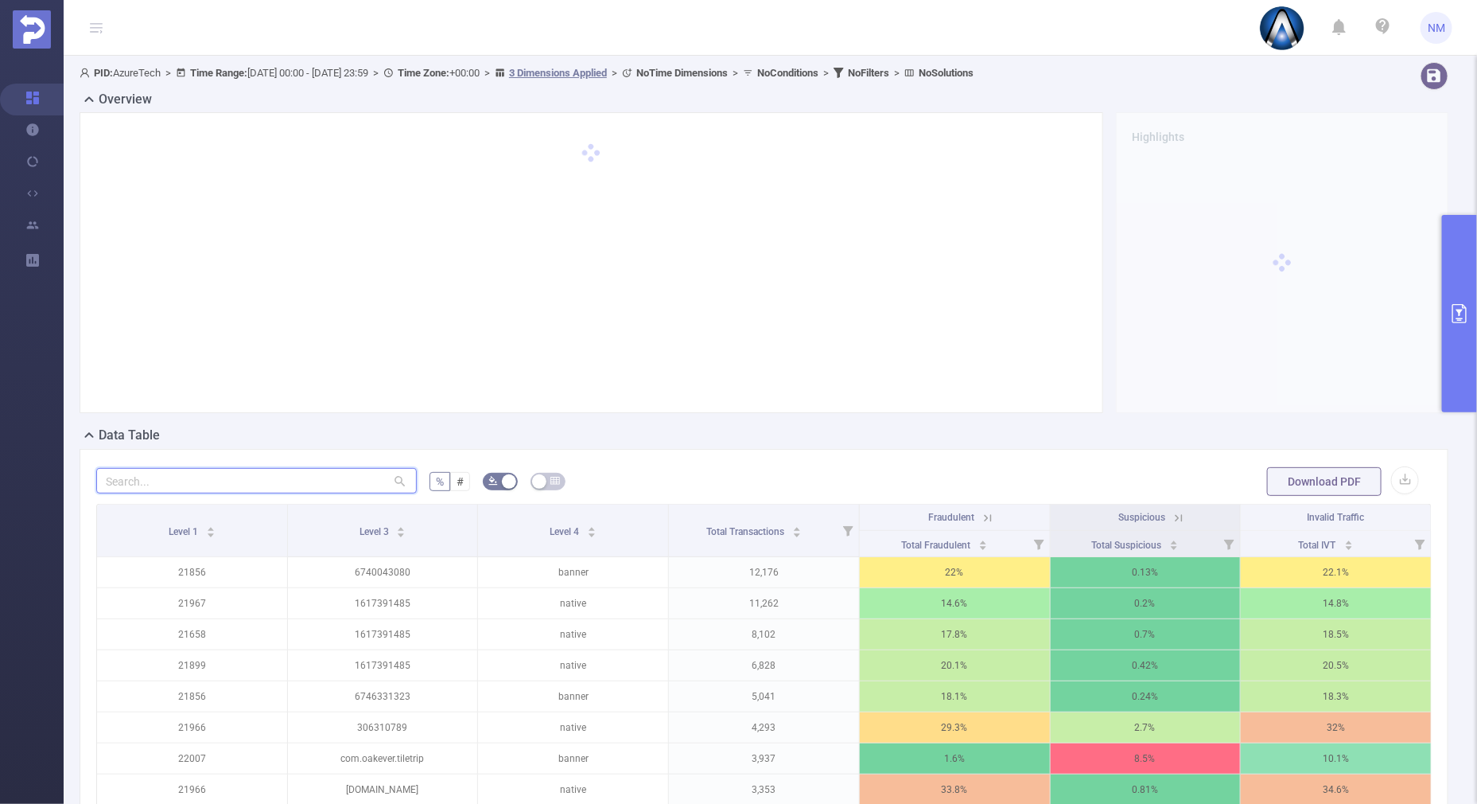
click at [163, 484] on input "text" at bounding box center [256, 480] width 321 height 25
paste input "com.kiloo.subwaysurf"
type input "com.kiloo.subwaysurf"
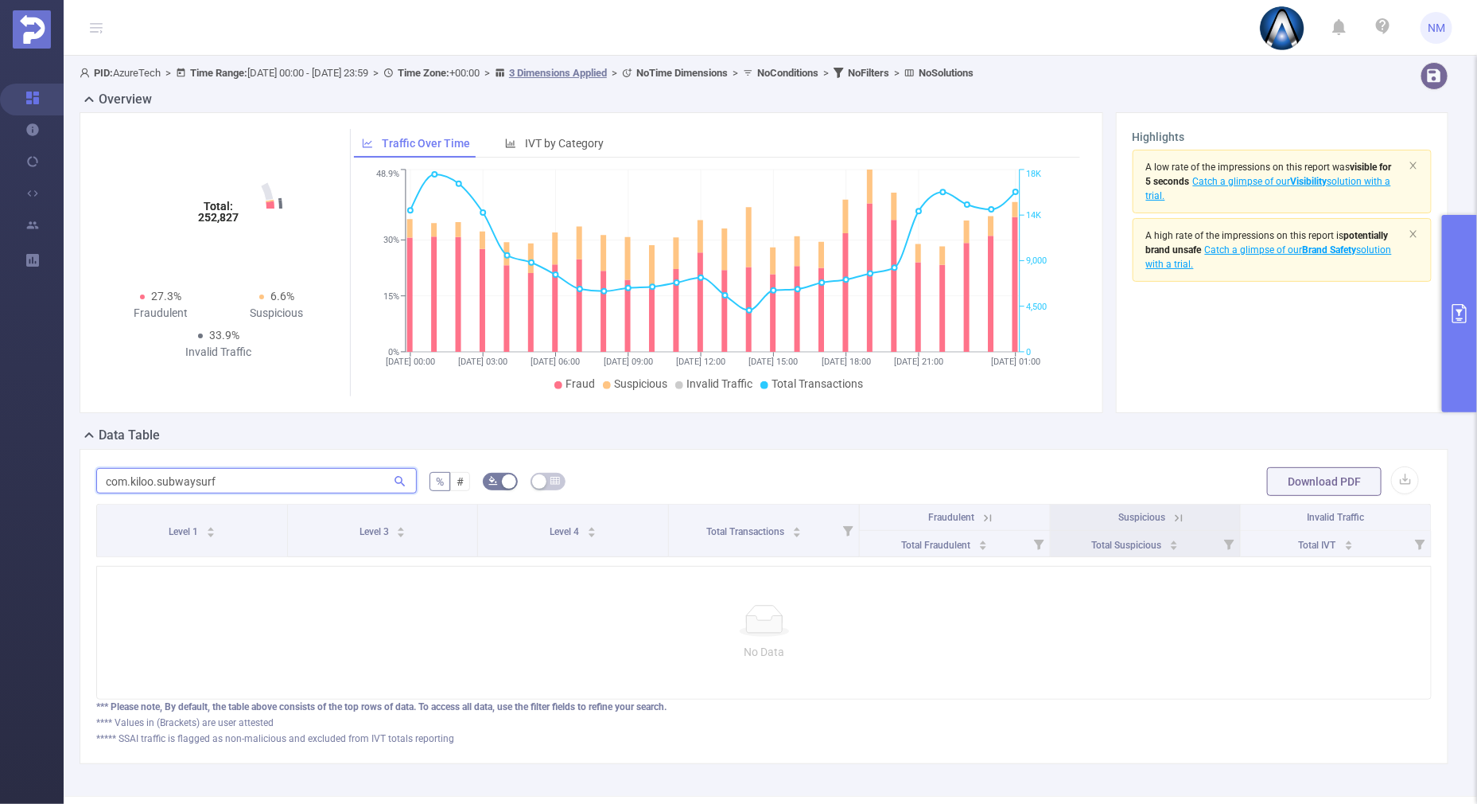
click at [53, 453] on section "Overview Help Center (New) Usage Notification Integrations Users Reports PID: A…" at bounding box center [738, 402] width 1477 height 804
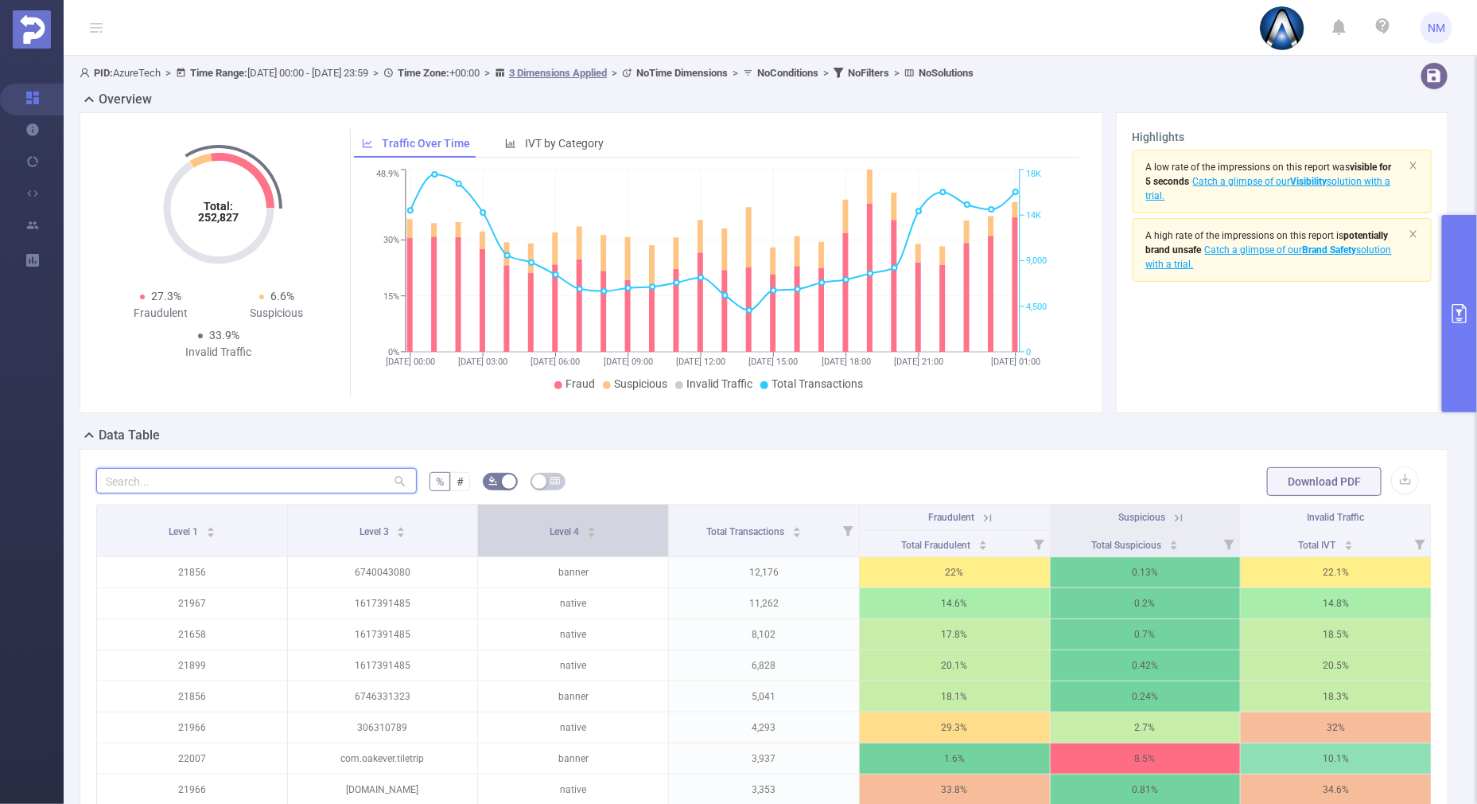
scroll to position [198, 0]
